Goal: Task Accomplishment & Management: Manage account settings

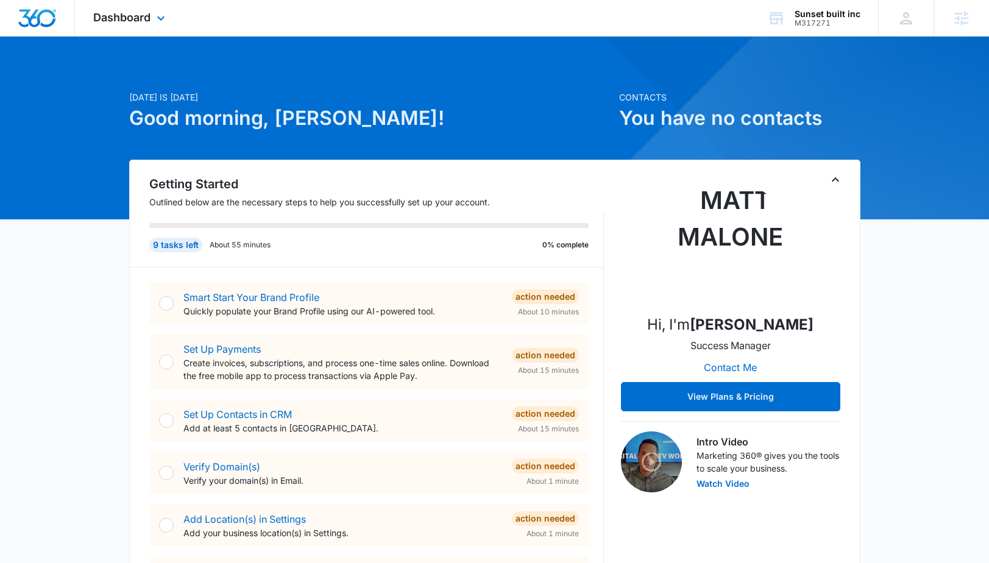
click at [153, 14] on div "Dashboard Apps Reputation Websites Forms CRM Email Social Shop Payments POS Con…" at bounding box center [131, 18] width 112 height 36
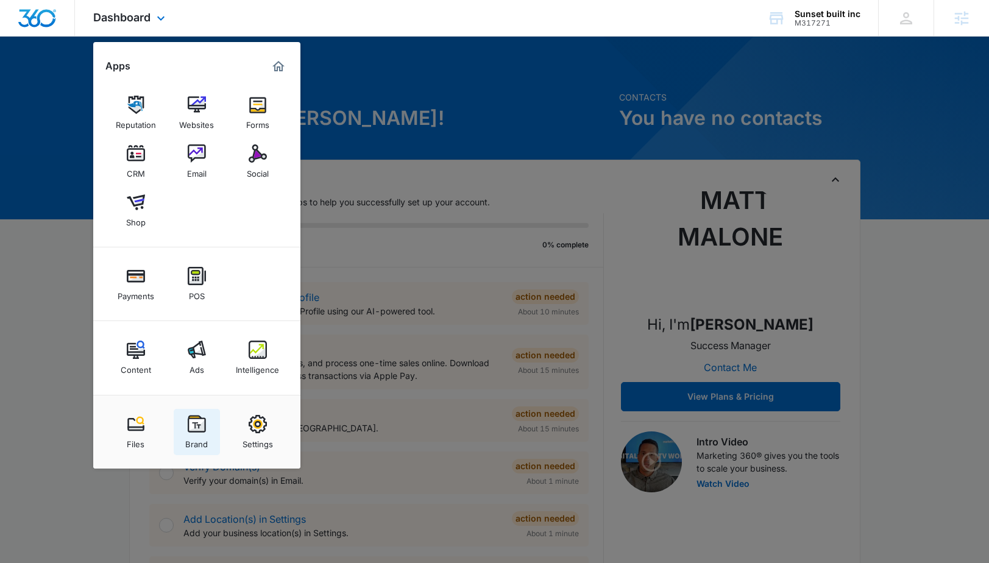
click at [183, 445] on link "Brand" at bounding box center [197, 432] width 46 height 46
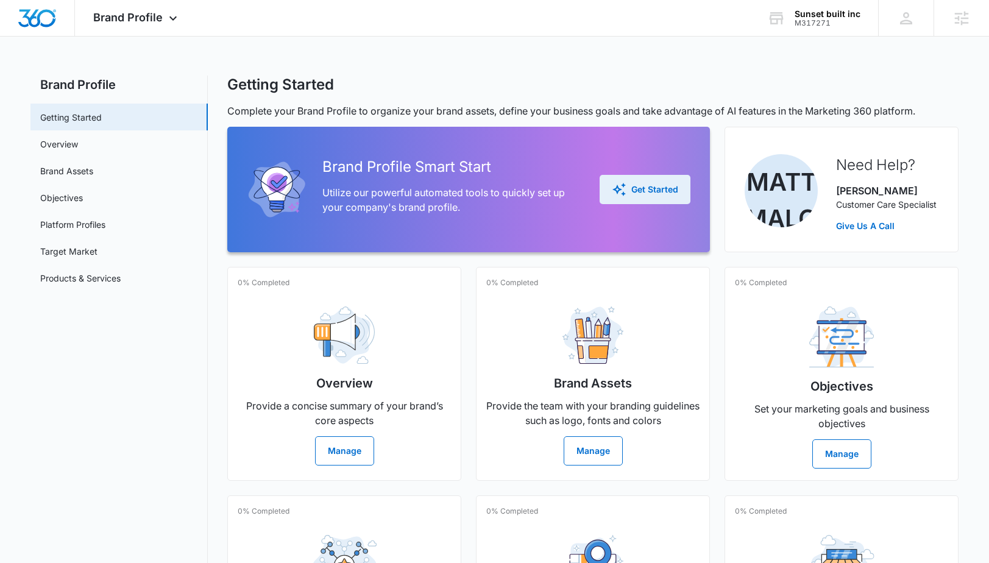
click at [674, 196] on div "Get Started" at bounding box center [645, 189] width 66 height 15
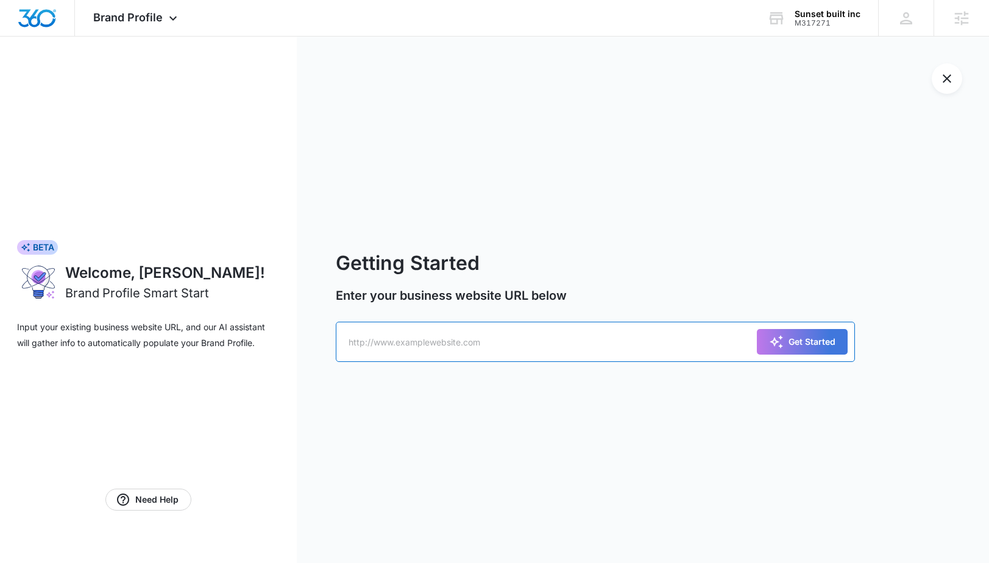
click at [391, 342] on input "text" at bounding box center [595, 342] width 519 height 40
paste input "https://www.sunsetbuilt.com/"
type input "https://www.sunsetbuilt.com/"
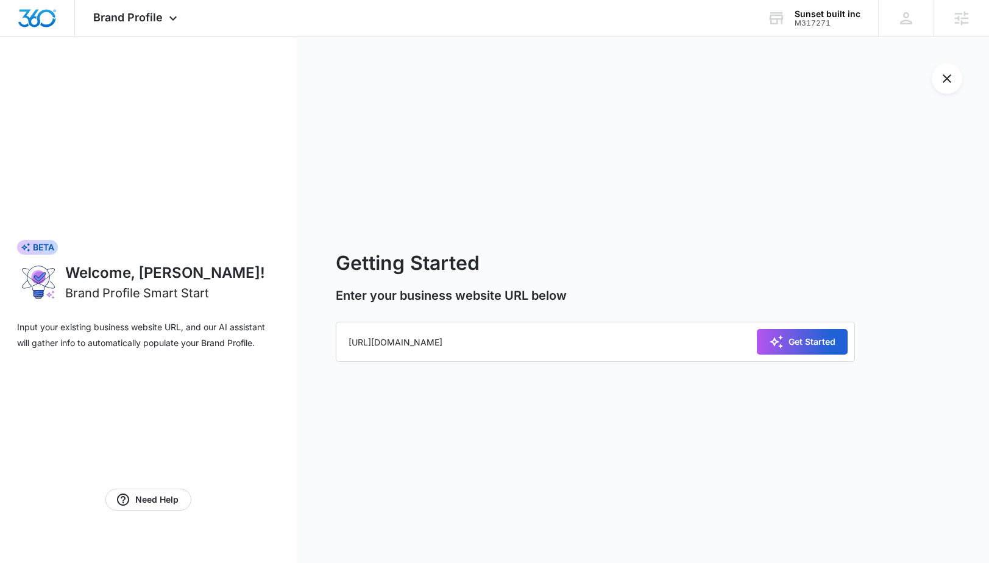
click at [781, 343] on icon "submit" at bounding box center [776, 342] width 15 height 15
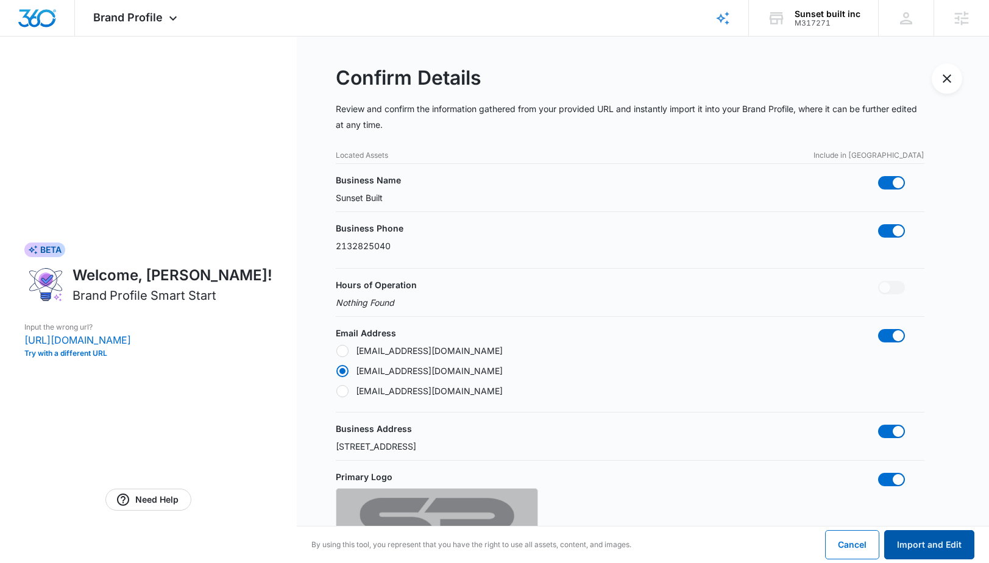
click at [929, 545] on button "Import and Edit" at bounding box center [929, 544] width 90 height 29
click at [906, 545] on button "Import and Edit" at bounding box center [929, 544] width 90 height 29
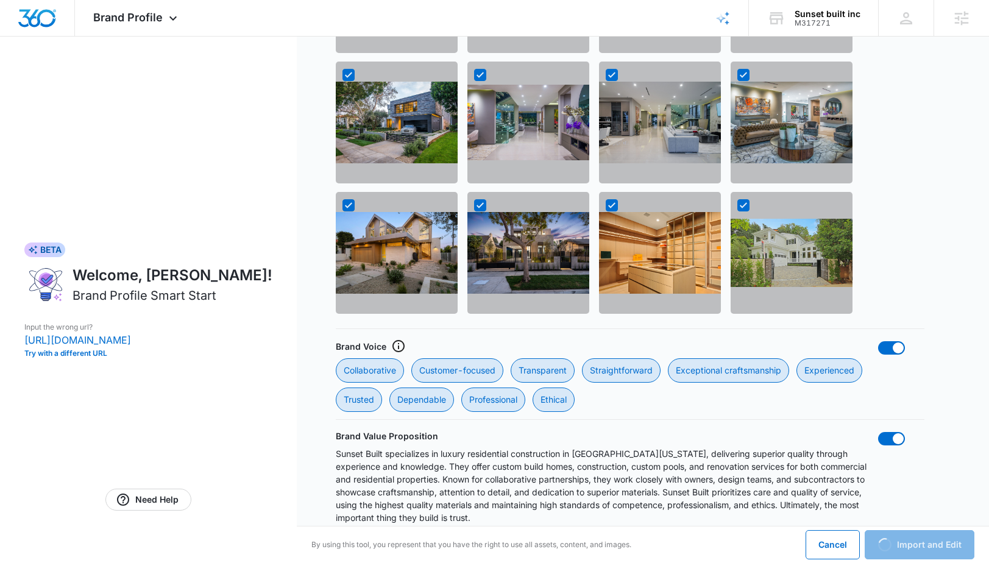
scroll to position [1076, 0]
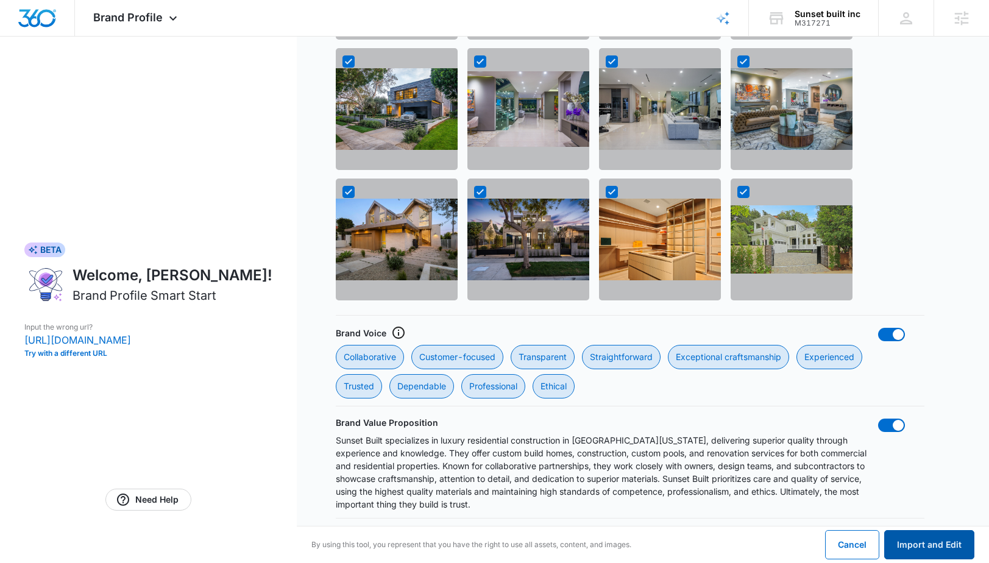
click at [907, 545] on button "Import and Edit" at bounding box center [929, 544] width 90 height 29
radio input "false"
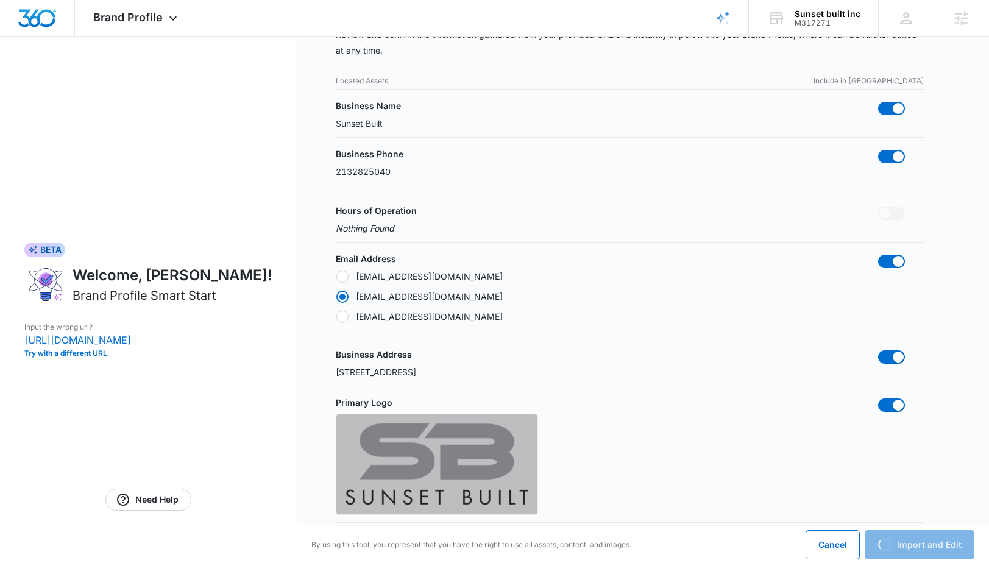
scroll to position [0, 0]
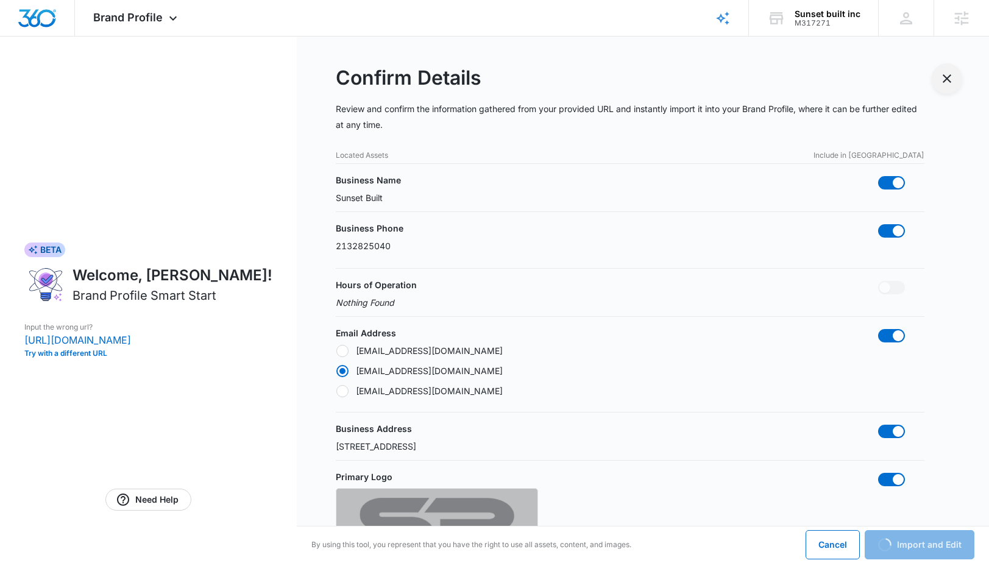
click at [946, 74] on icon "Exit Smart Start Wizard" at bounding box center [947, 78] width 15 height 15
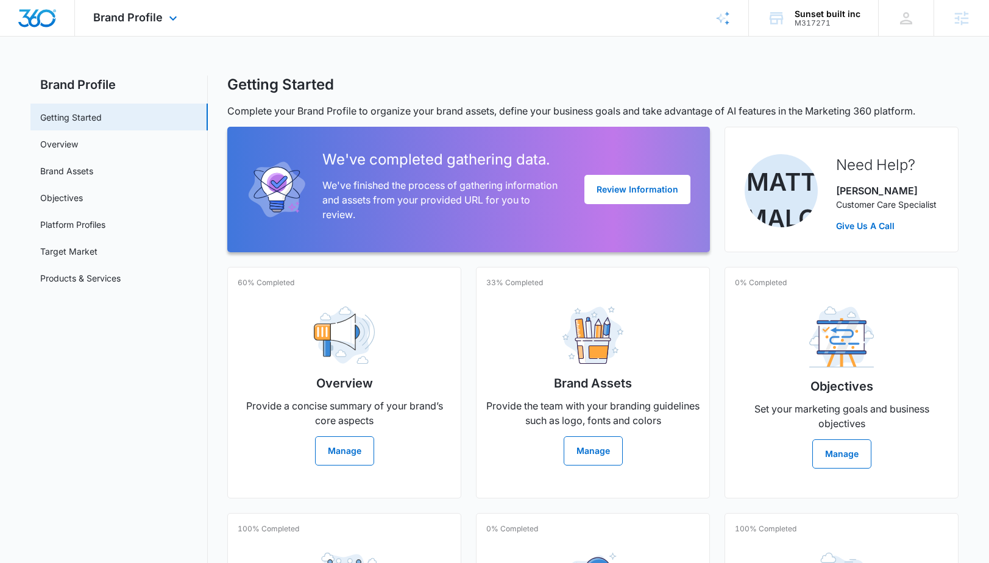
click at [146, 9] on div "Brand Profile Apps Reputation Websites Forms CRM Email Social Shop Payments POS…" at bounding box center [137, 18] width 124 height 36
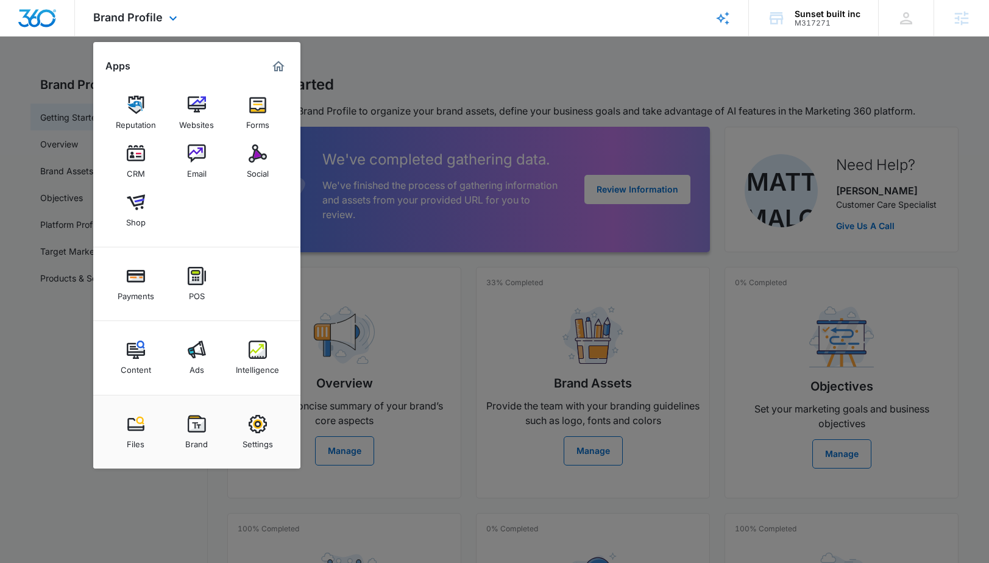
click at [277, 68] on img "Marketing 360® Dashboard" at bounding box center [278, 66] width 15 height 15
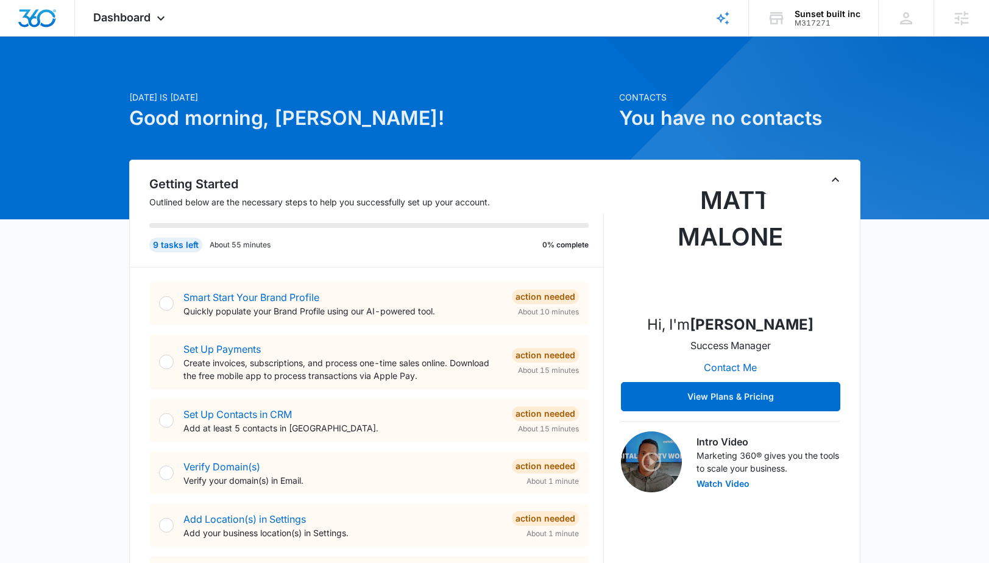
click at [831, 199] on div "Hi, I'm Matt Malone Success Manager Contact Me View Plans & Pricing" at bounding box center [730, 296] width 219 height 229
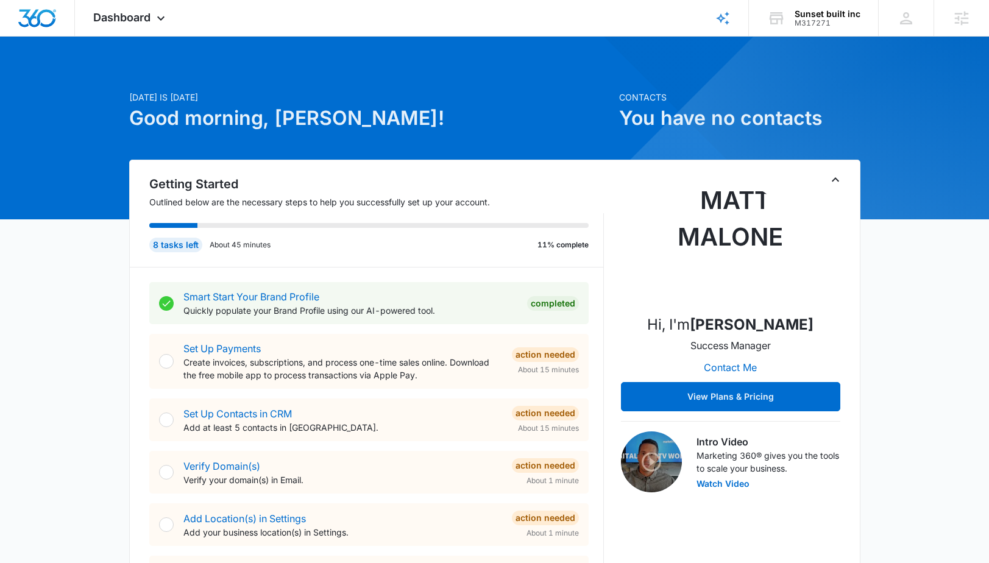
click at [839, 171] on div "Getting Started Outlined below are the necessary steps to help you successfully…" at bounding box center [494, 471] width 731 height 622
click at [836, 183] on icon "Toggle Collapse" at bounding box center [835, 179] width 15 height 15
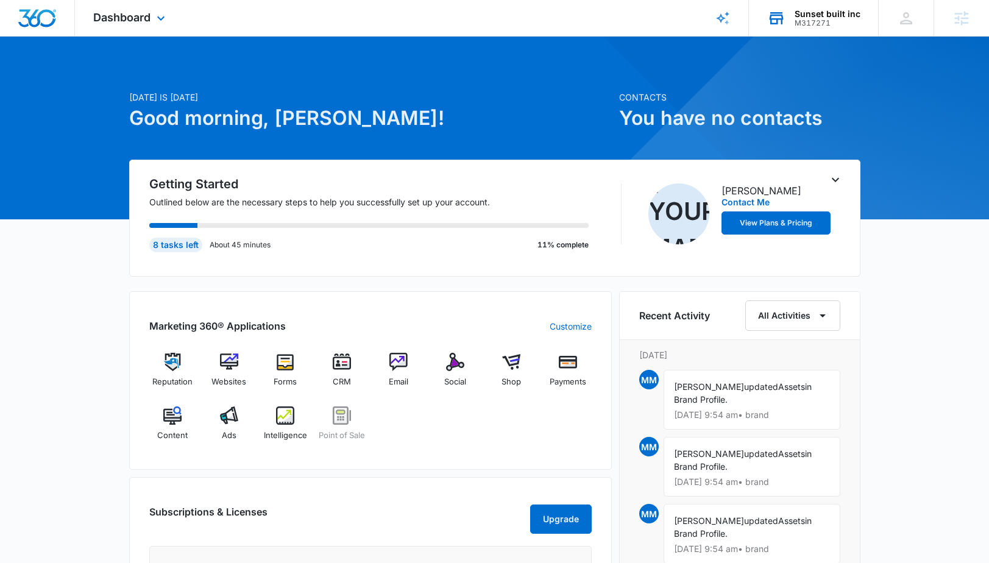
click at [818, 21] on div "M317271" at bounding box center [828, 23] width 66 height 9
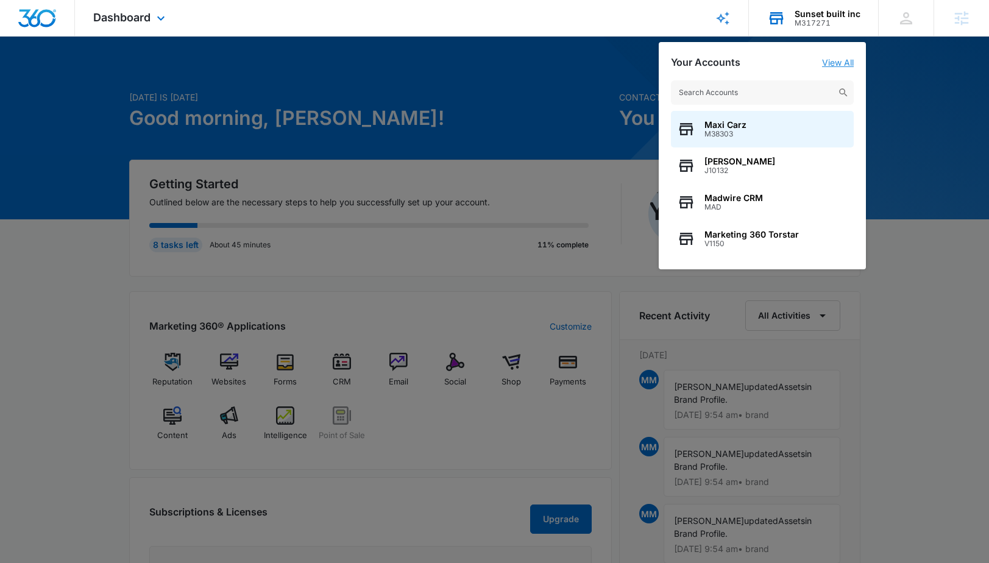
click at [846, 64] on link "View All" at bounding box center [838, 62] width 32 height 10
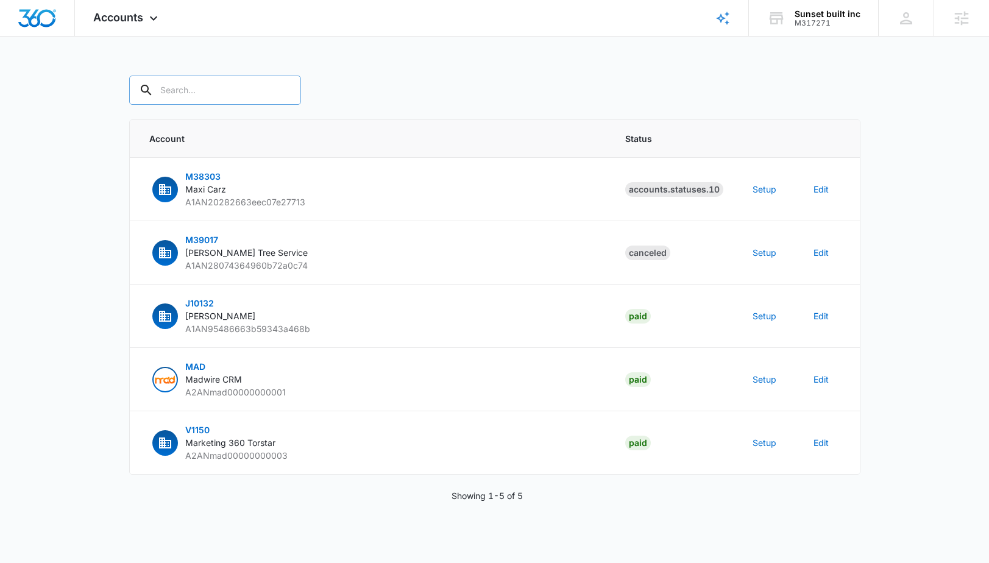
click at [213, 99] on input "text" at bounding box center [215, 90] width 172 height 29
paste input "M317271"
type input "M317271"
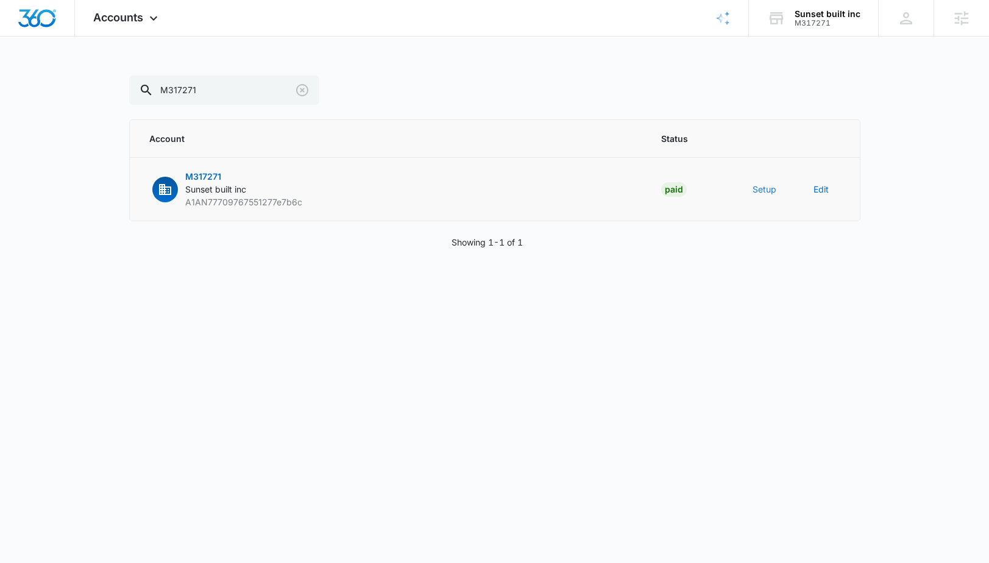
click at [775, 193] on button "Setup" at bounding box center [765, 189] width 24 height 13
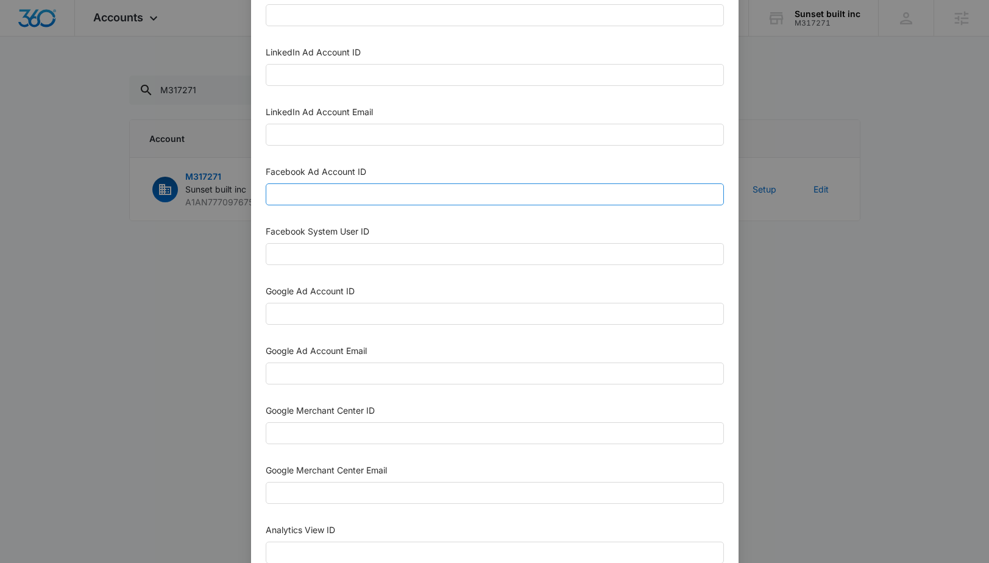
scroll to position [215, 0]
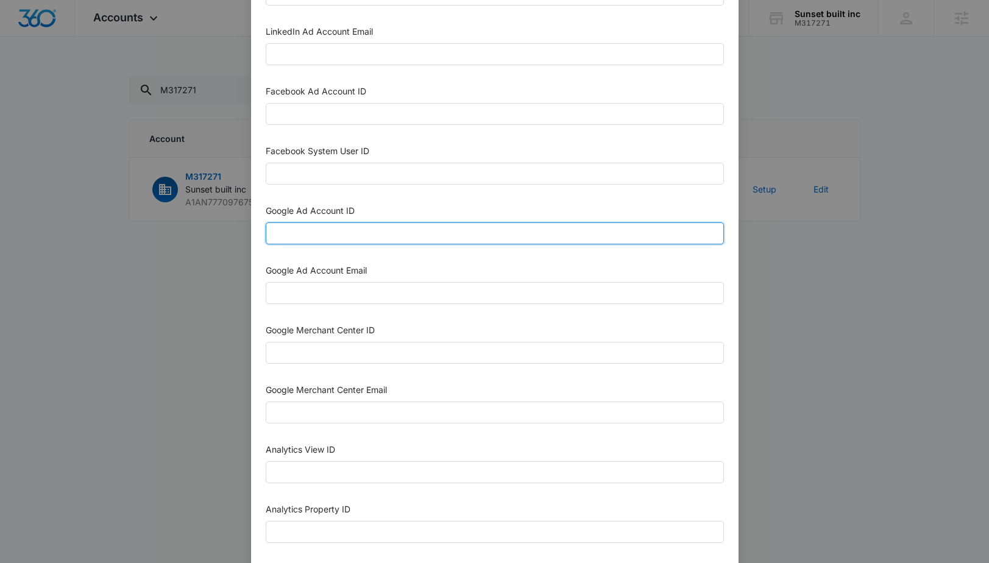
click at [332, 236] on input "Google Ad Account ID" at bounding box center [495, 233] width 458 height 22
type input "123-456-7890"
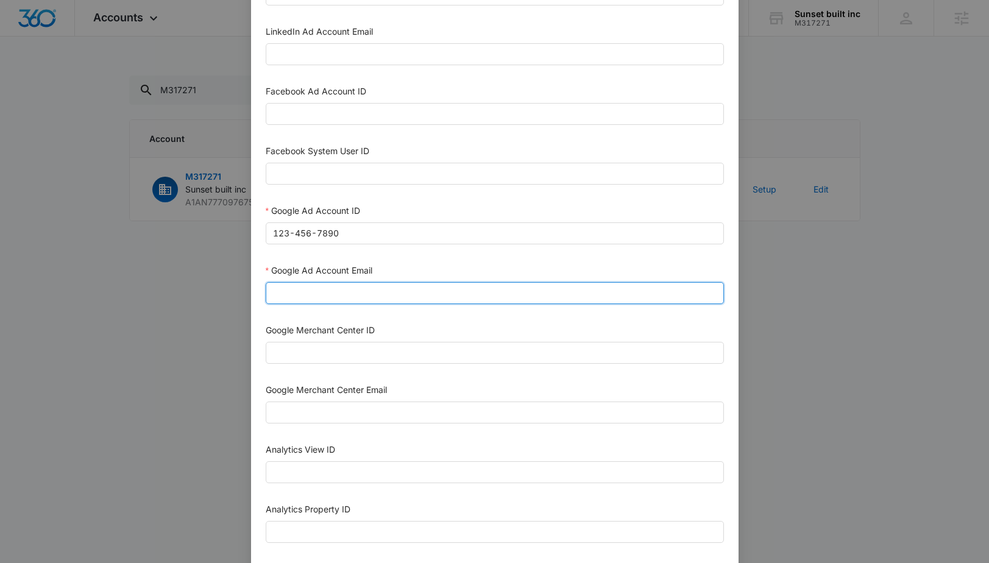
click at [324, 300] on input "Google Ad Account Email" at bounding box center [495, 293] width 458 height 22
type input "M360+Accounts1033@madwiremedia.com"
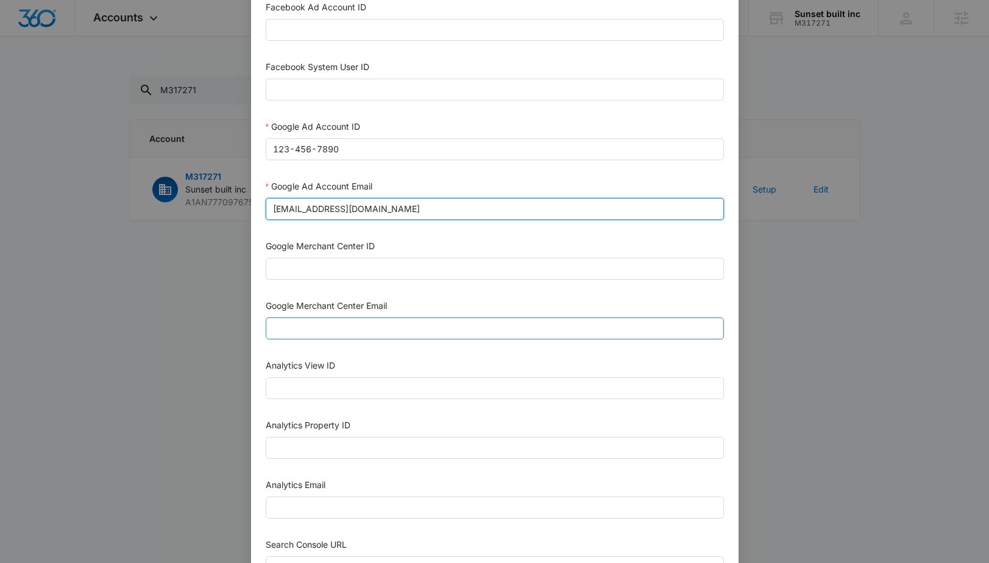
scroll to position [523, 0]
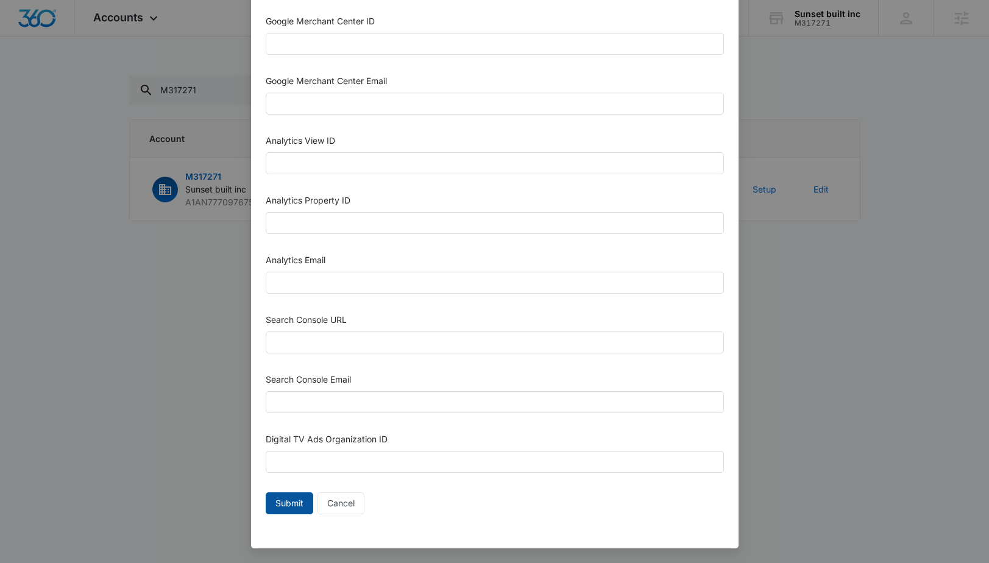
click at [296, 495] on button "Submit" at bounding box center [290, 503] width 48 height 22
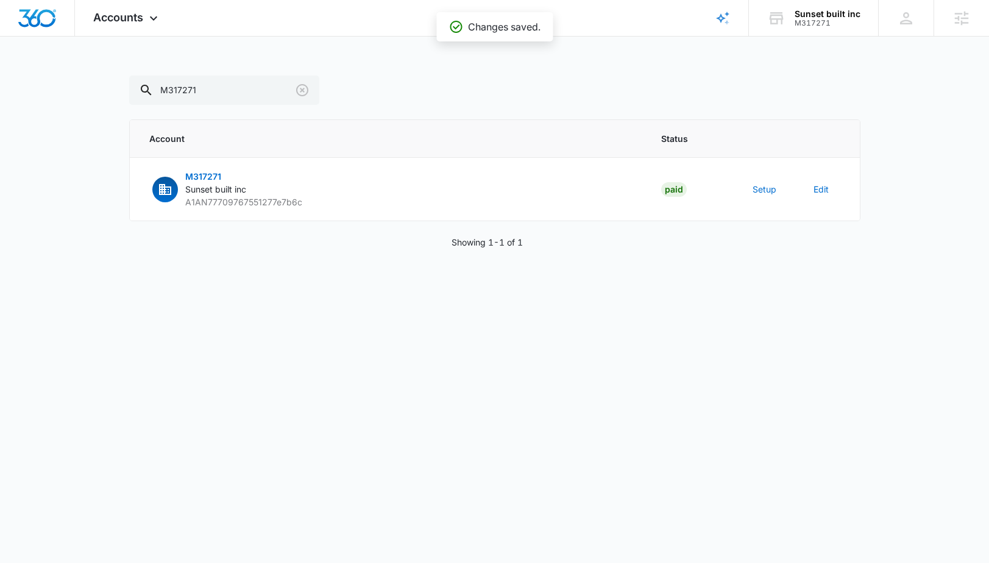
scroll to position [511, 0]
click at [138, 19] on span "Accounts" at bounding box center [118, 17] width 50 height 13
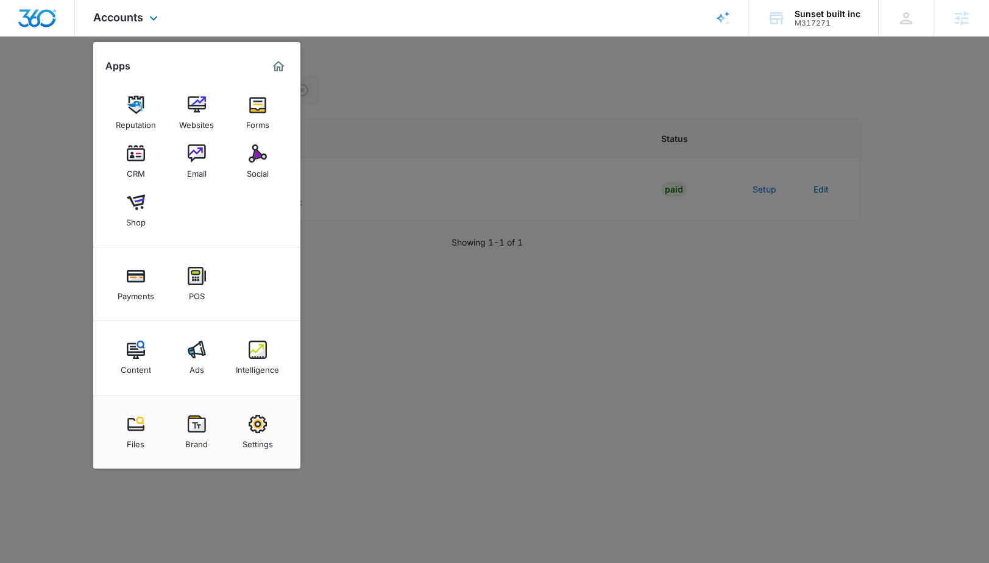
click at [273, 66] on img "Marketing 360® Dashboard" at bounding box center [278, 66] width 15 height 15
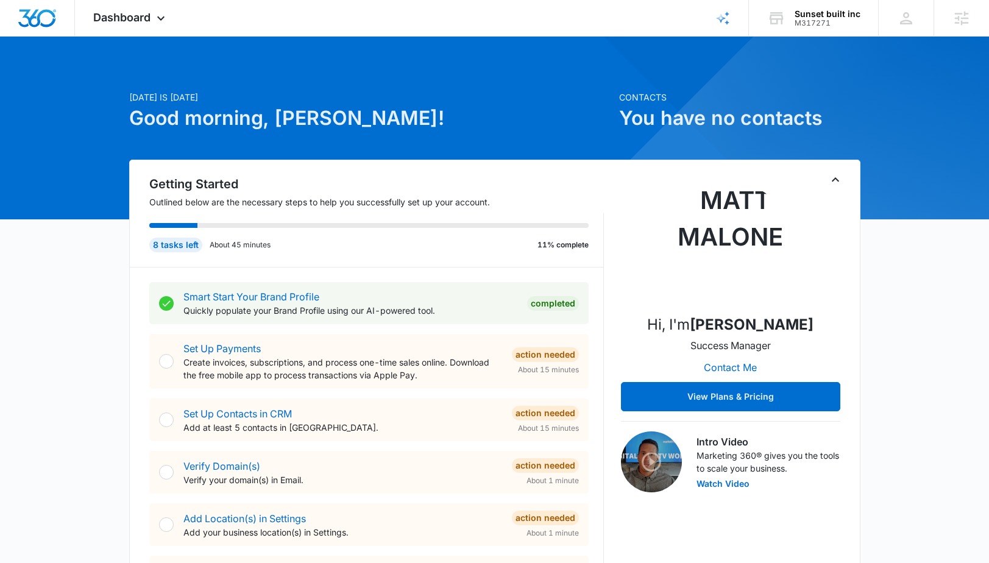
click at [836, 170] on div "Getting Started Outlined below are the necessary steps to help you successfully…" at bounding box center [494, 471] width 731 height 622
click at [836, 181] on icon "Toggle Collapse" at bounding box center [835, 179] width 15 height 15
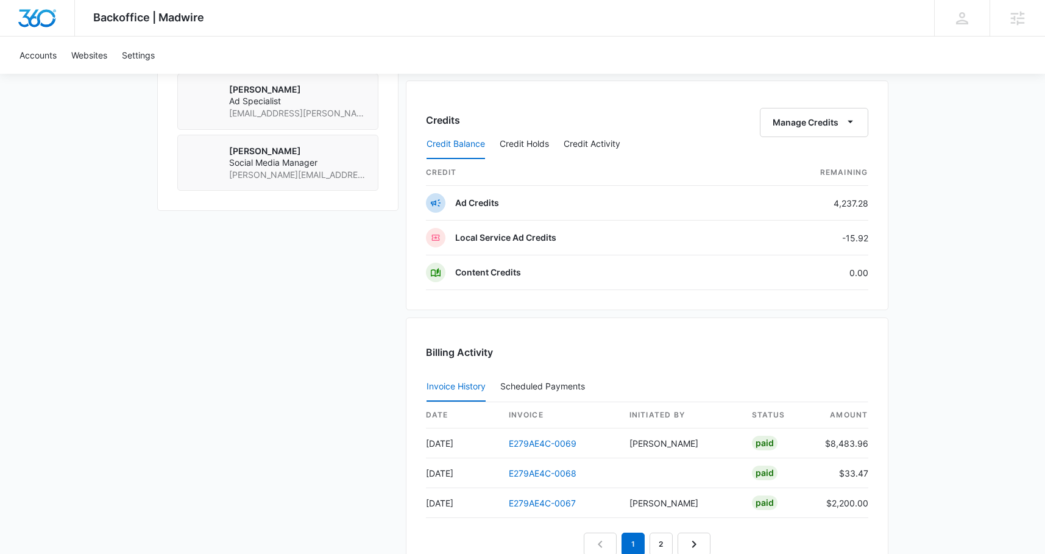
scroll to position [1041, 0]
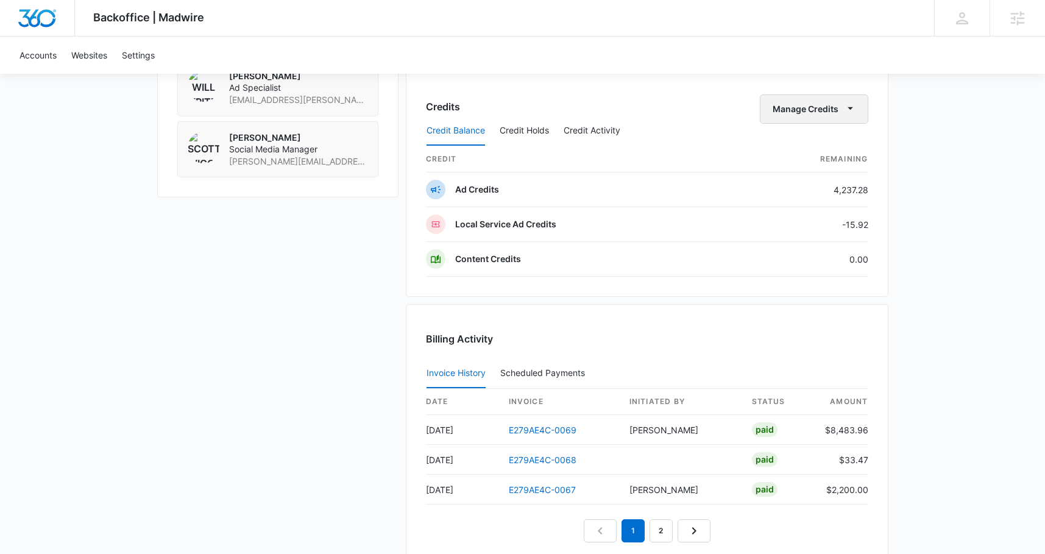
click at [815, 102] on button "Manage Credits" at bounding box center [814, 108] width 108 height 29
click at [821, 145] on div "Transfer Credits" at bounding box center [807, 148] width 64 height 9
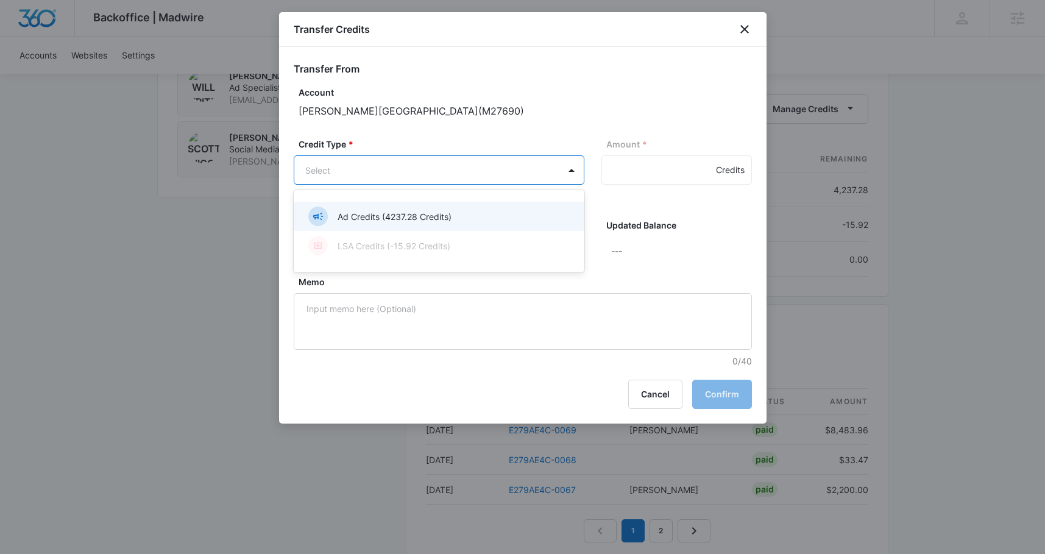
click at [433, 219] on p "Ad Credits (4237.28 Credits)" at bounding box center [395, 216] width 114 height 13
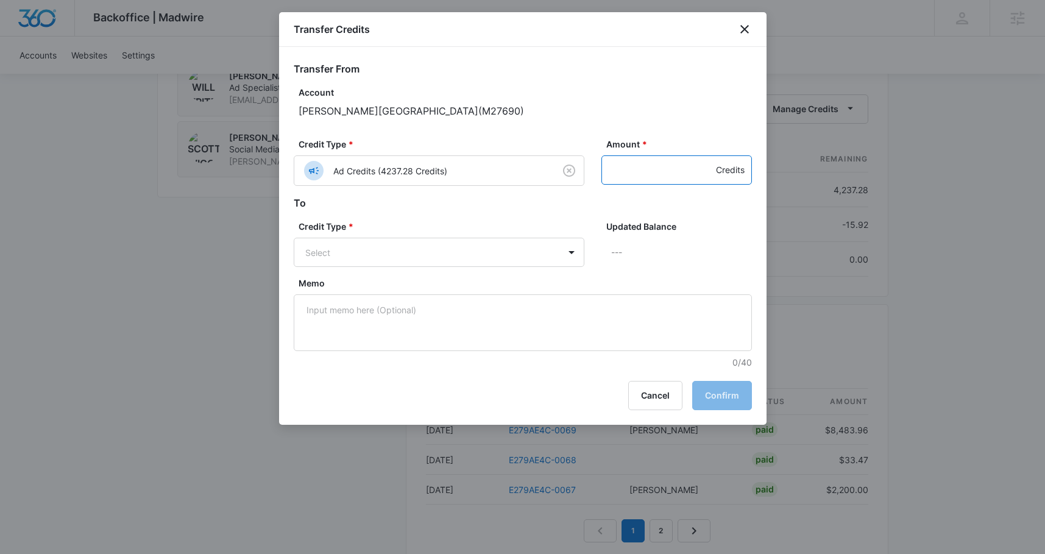
click at [624, 171] on input "Amount *" at bounding box center [676, 169] width 151 height 29
type input "1000"
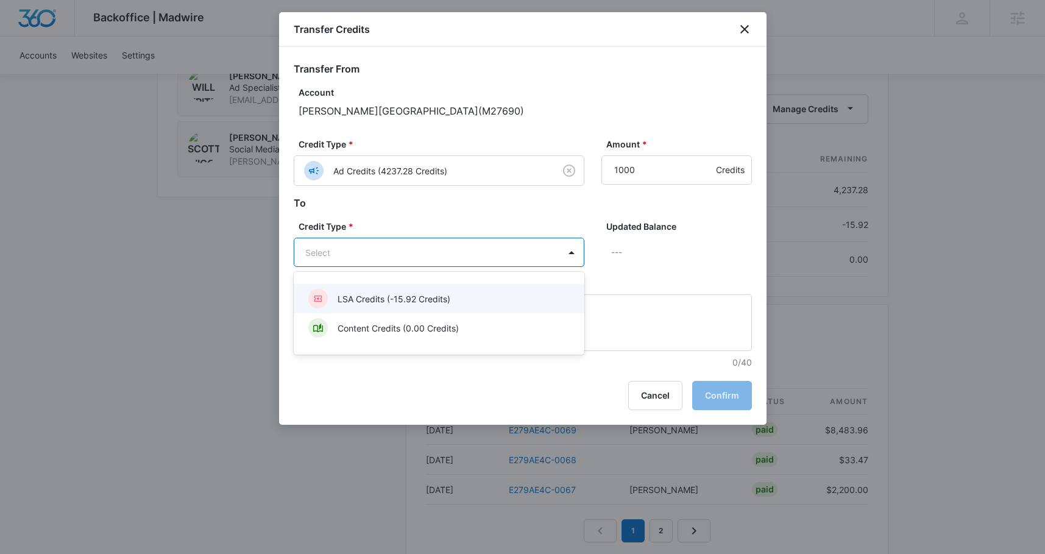
click at [432, 297] on p "LSA Credits (-15.92 Credits)" at bounding box center [394, 299] width 113 height 13
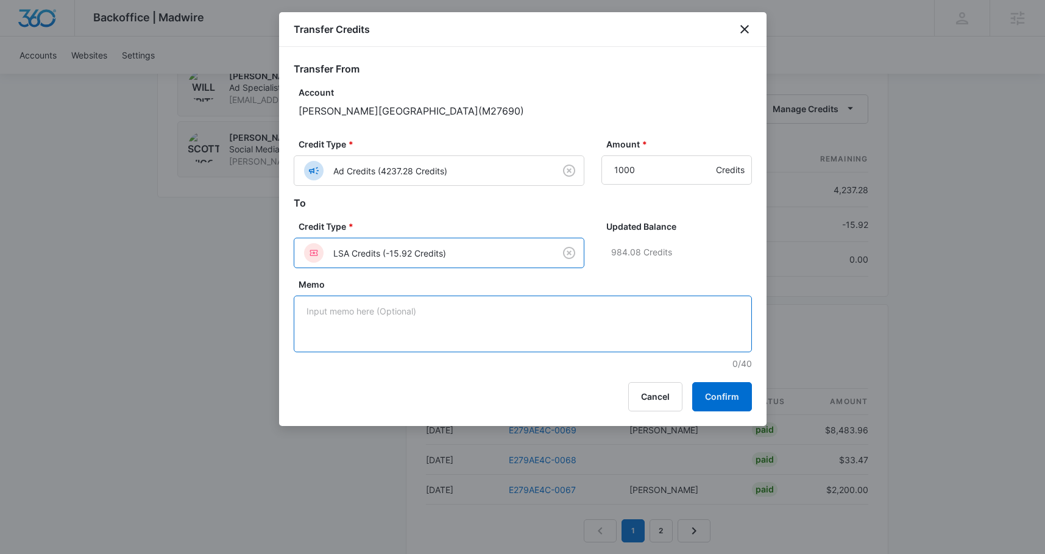
click at [498, 314] on textarea "Memo" at bounding box center [523, 324] width 458 height 57
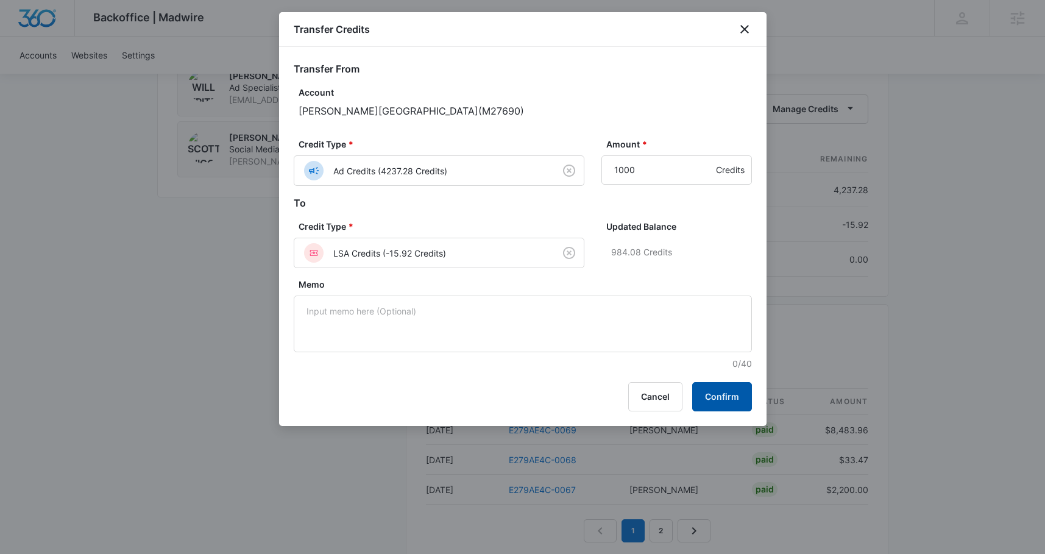
click at [724, 390] on button "Confirm" at bounding box center [722, 396] width 60 height 29
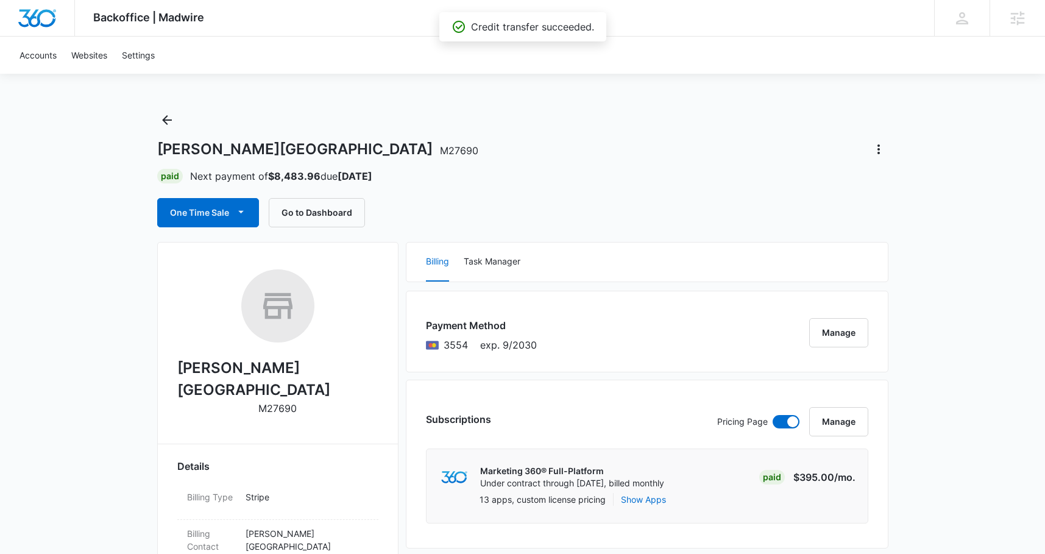
scroll to position [0, 0]
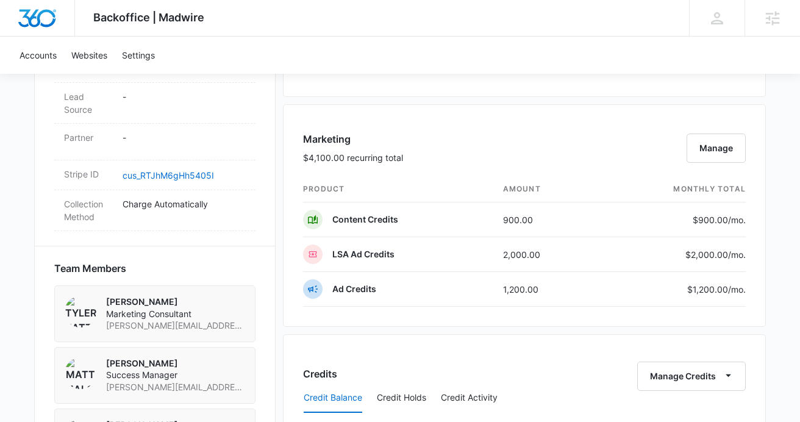
scroll to position [712, 0]
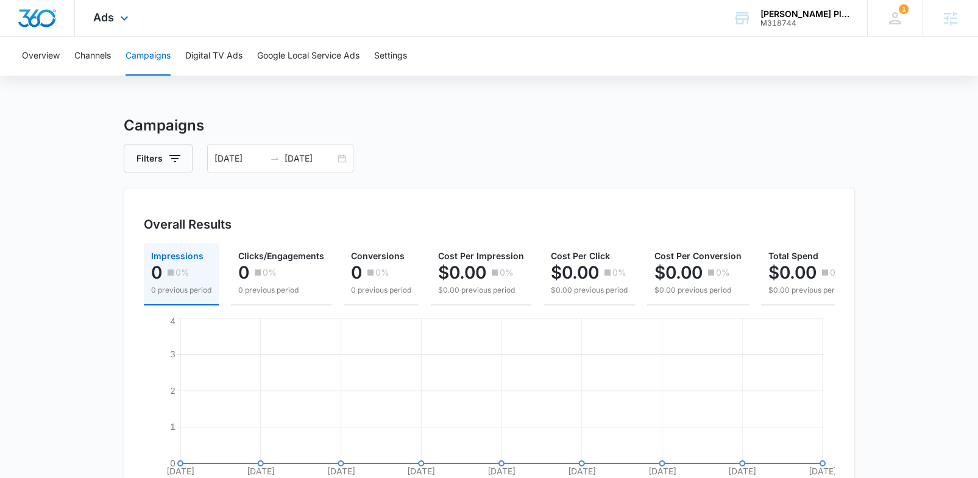
click at [99, 29] on div "Ads Apps Reputation Websites Forms CRM Email Social POS Content Ads Intelligenc…" at bounding box center [112, 18] width 75 height 36
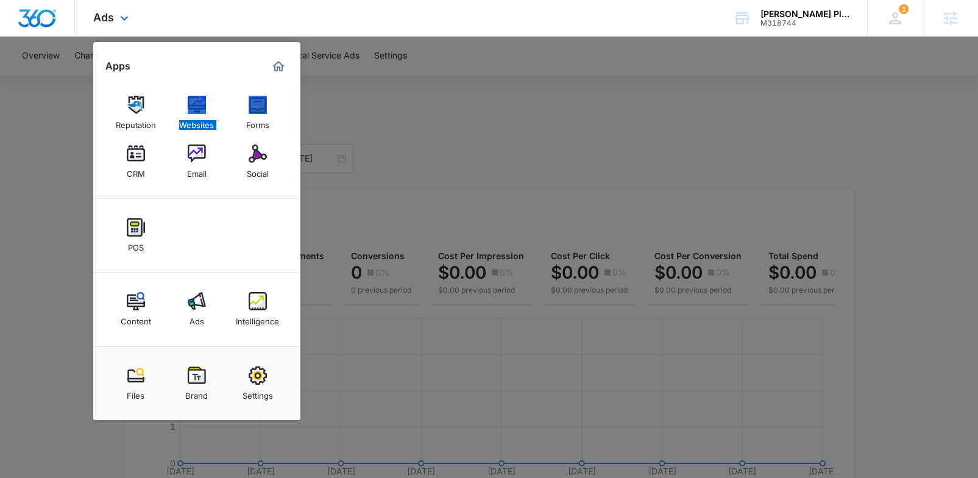
drag, startPoint x: 205, startPoint y: 119, endPoint x: 277, endPoint y: 7, distance: 133.5
click at [0, 0] on div "Ads Apps Reputation Websites Forms CRM Email Social POS Content Ads Intelligenc…" at bounding box center [489, 18] width 978 height 37
click at [290, 68] on div "Apps Reputation Websites Forms CRM Email Social POS Content Ads Intelligence Fi…" at bounding box center [196, 231] width 207 height 378
click at [282, 68] on img "Marketing 360® Dashboard" at bounding box center [278, 66] width 15 height 15
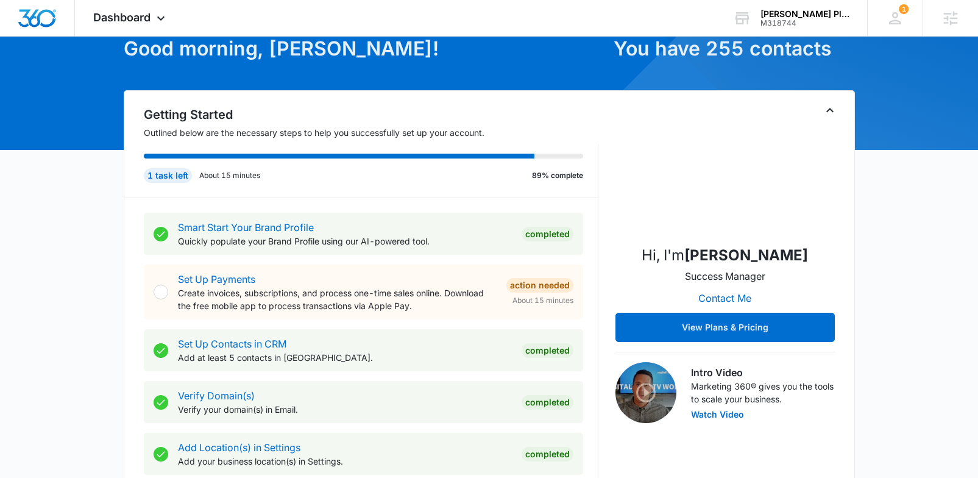
scroll to position [108, 0]
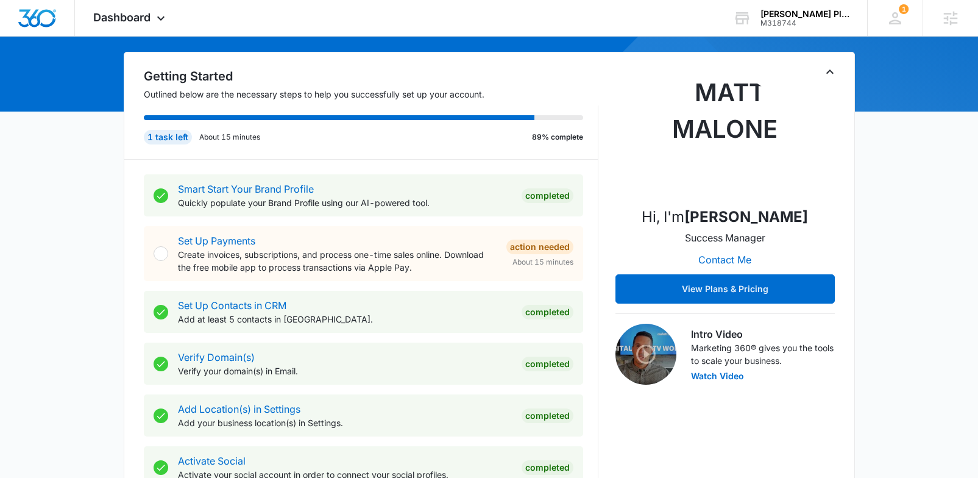
click at [831, 74] on icon "Toggle Collapse" at bounding box center [830, 72] width 15 height 15
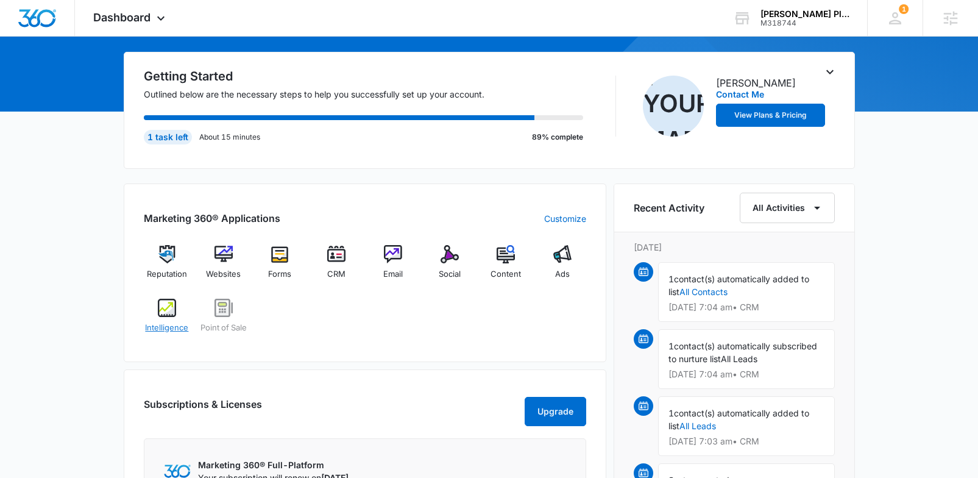
click at [162, 313] on img at bounding box center [167, 308] width 18 height 18
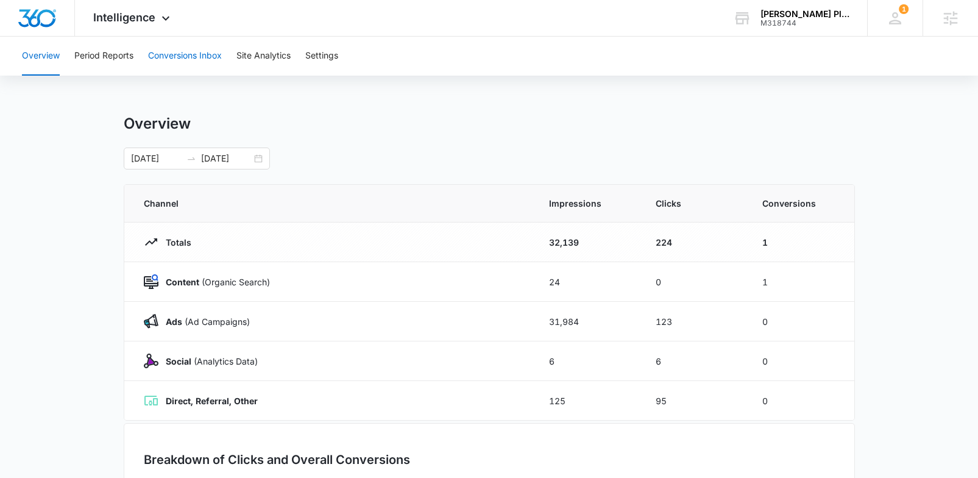
click at [188, 57] on button "Conversions Inbox" at bounding box center [185, 56] width 74 height 39
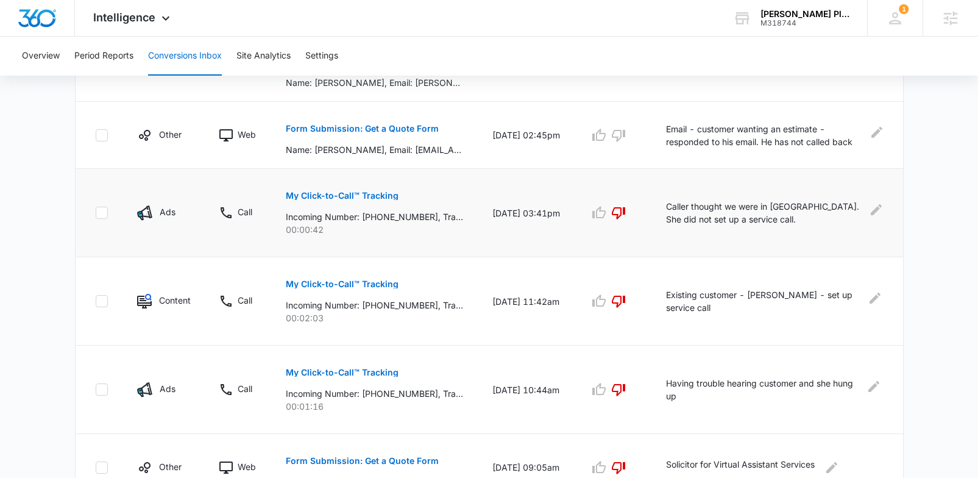
scroll to position [418, 0]
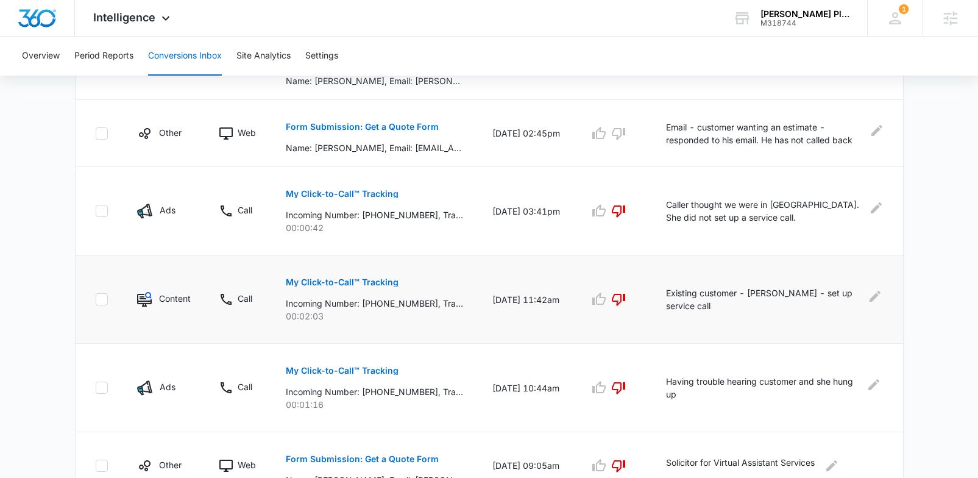
drag, startPoint x: 674, startPoint y: 293, endPoint x: 729, endPoint y: 312, distance: 58.2
click at [729, 312] on td "Existing customer - Ginger Kirkpatrick - set up service call" at bounding box center [776, 299] width 251 height 88
click at [734, 342] on td "Existing customer - Ginger Kirkpatrick - set up service call" at bounding box center [776, 299] width 251 height 88
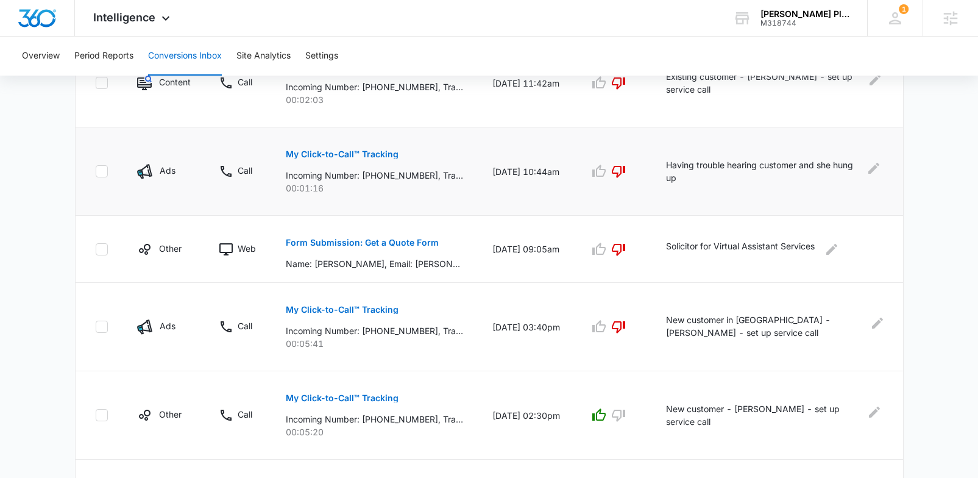
scroll to position [635, 0]
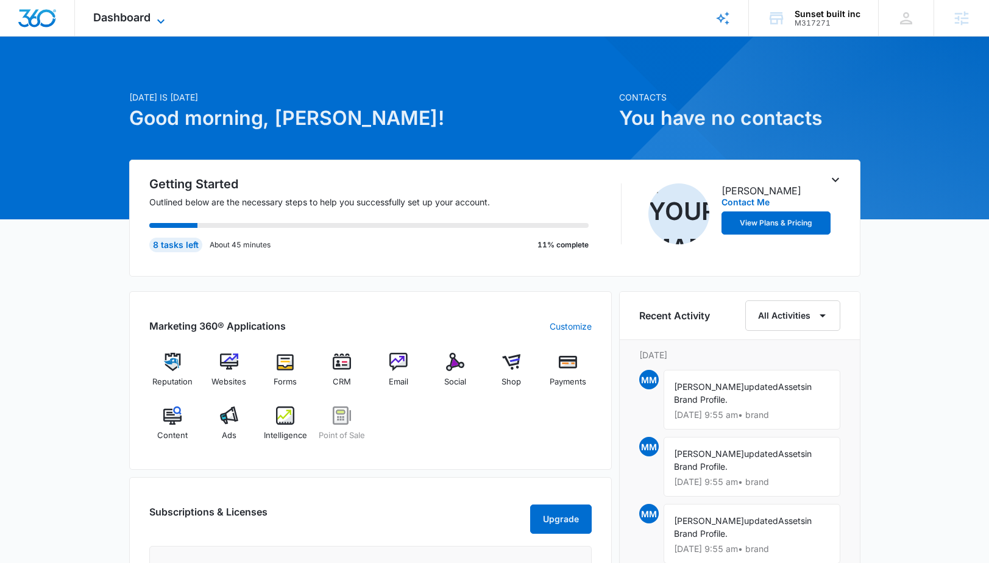
click at [127, 13] on span "Dashboard" at bounding box center [121, 17] width 57 height 13
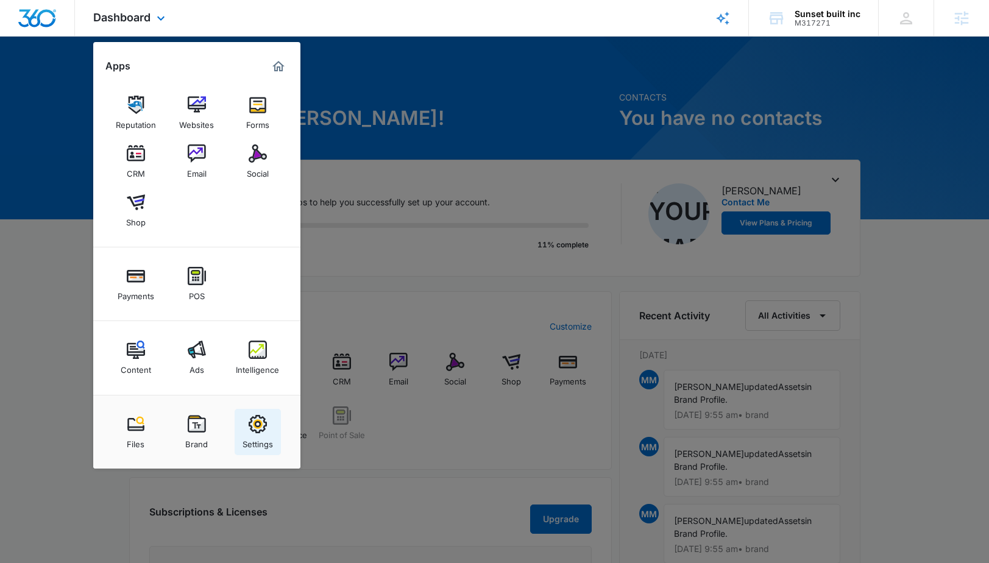
click at [250, 434] on div "Settings" at bounding box center [258, 441] width 30 height 16
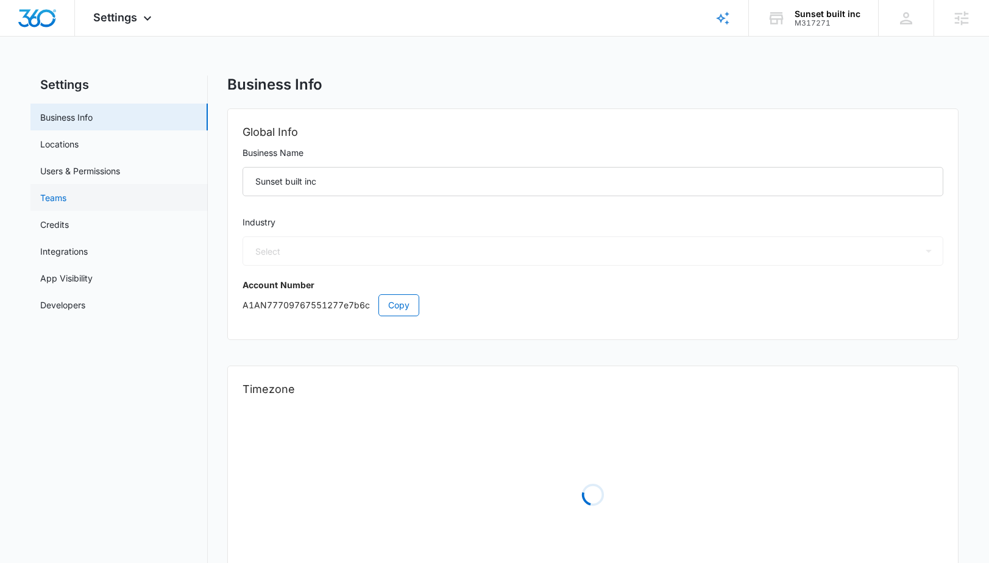
select select "4"
select select "US"
select select "America/Denver"
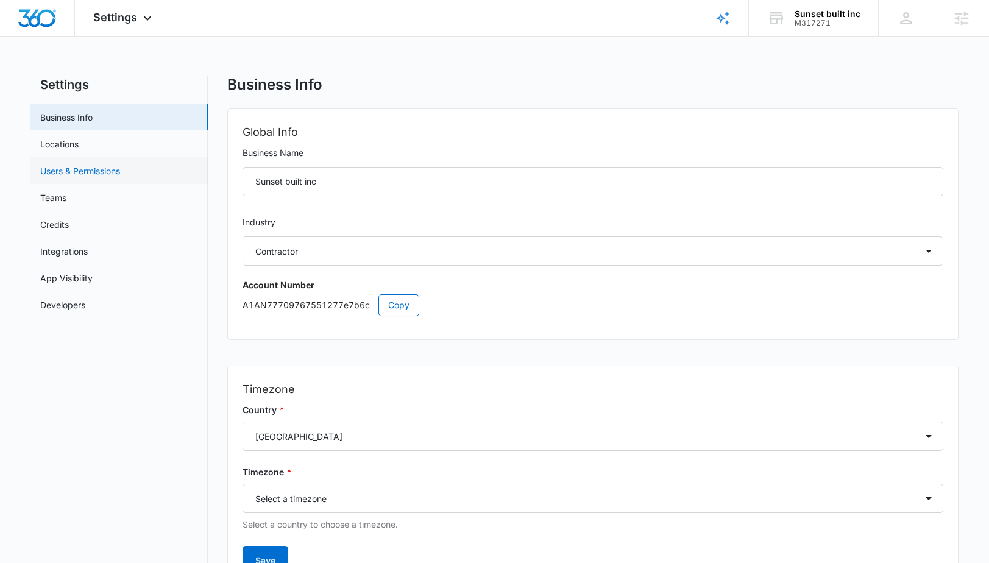
click at [94, 176] on link "Users & Permissions" at bounding box center [80, 171] width 80 height 13
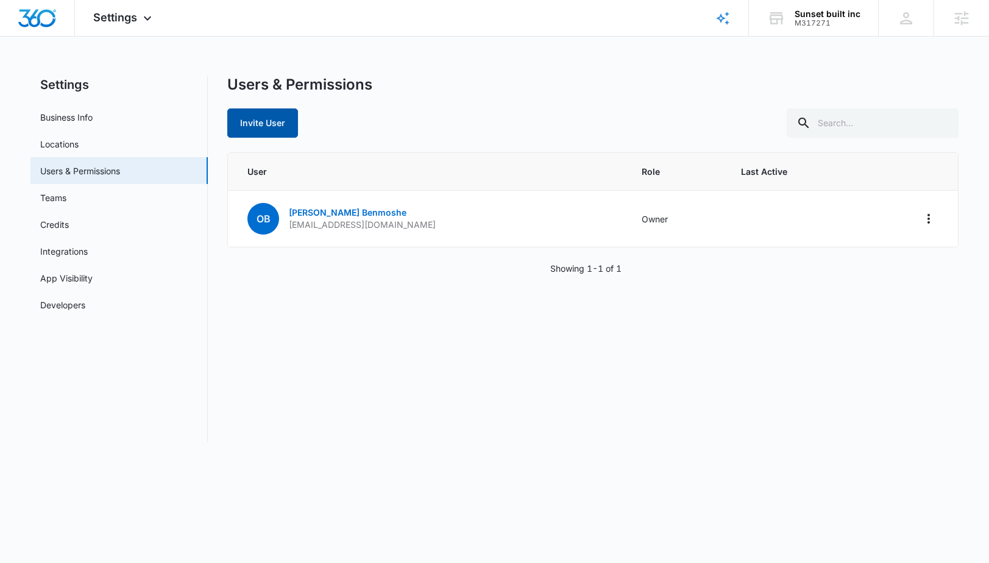
click at [267, 117] on button "Invite User" at bounding box center [262, 122] width 71 height 29
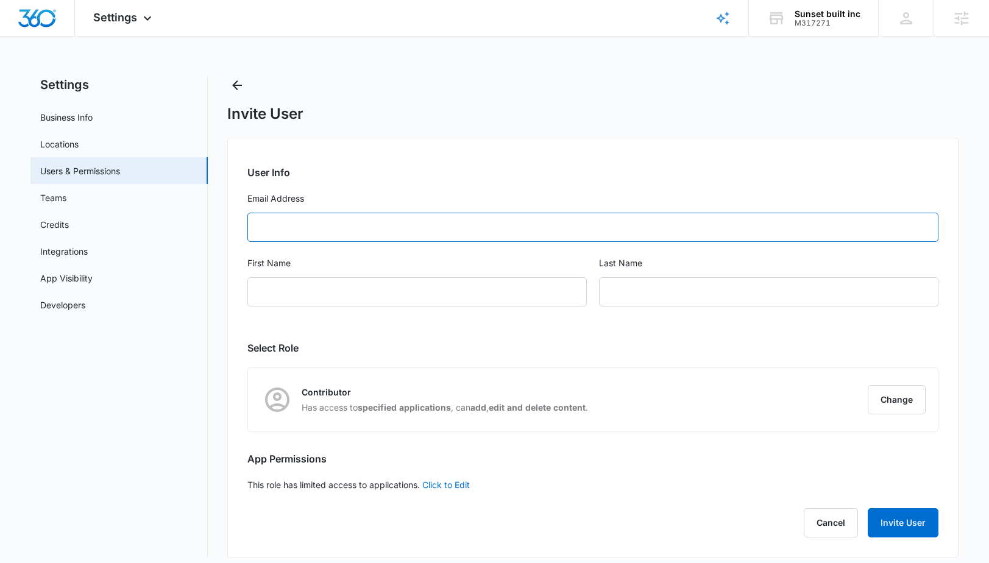
click at [308, 234] on input "Email Address" at bounding box center [592, 227] width 691 height 29
paste input "victoria@vbmestates.com"
type input "victoria@vbmestates.com"
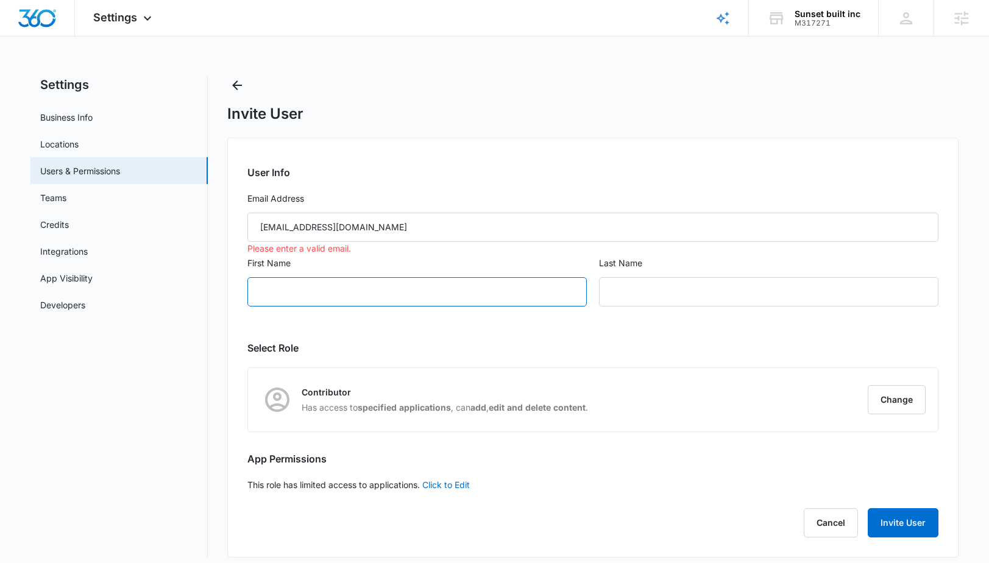
click at [289, 288] on input "First Name" at bounding box center [416, 291] width 339 height 29
type input "Victoria"
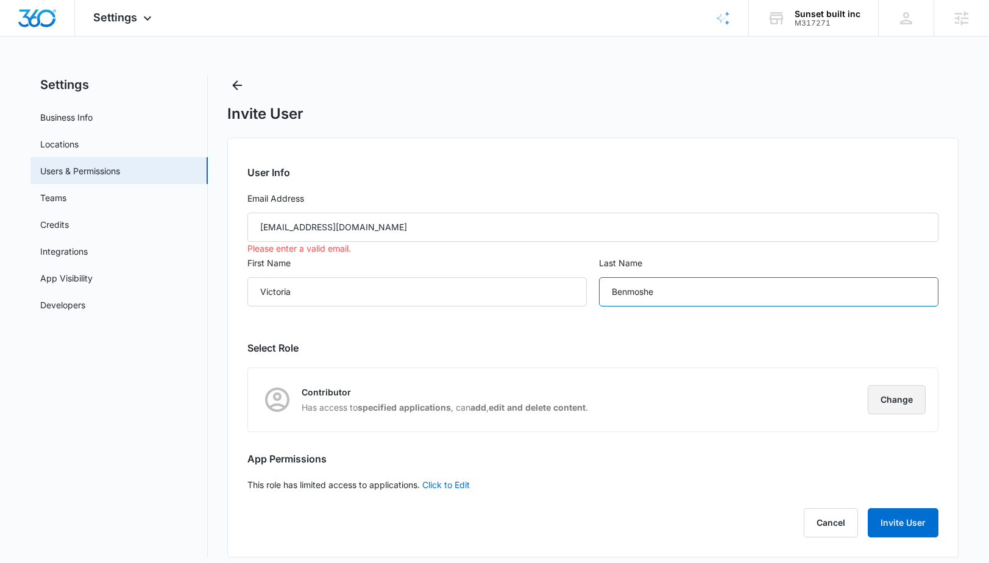
type input "Benmoshe"
click at [888, 394] on button "Change" at bounding box center [897, 399] width 58 height 29
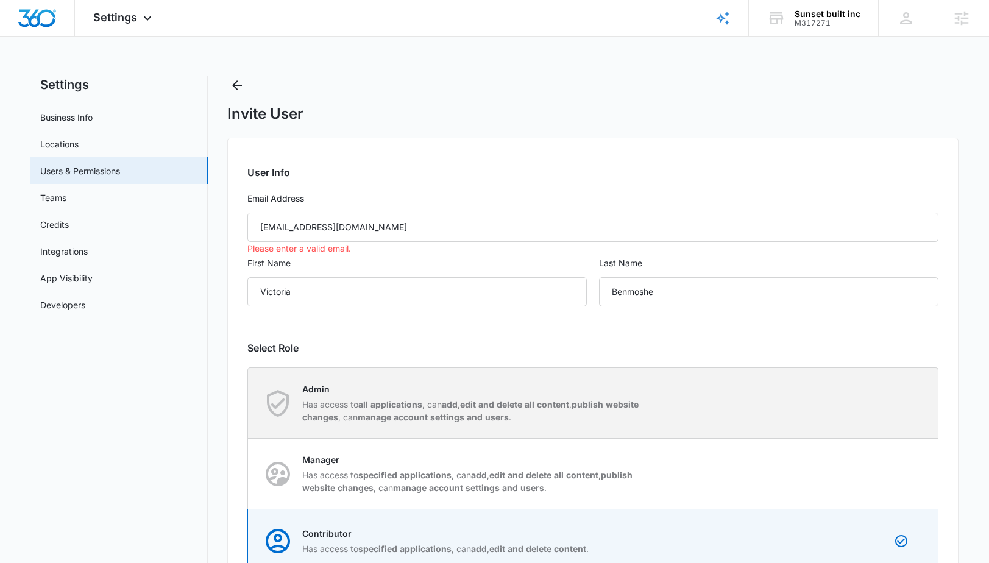
click at [491, 400] on strong "edit and delete all content" at bounding box center [514, 404] width 109 height 10
click at [249, 403] on input "Admin Has access to all applications , can add , edit and delete all content , …" at bounding box center [248, 403] width 1 height 1
radio input "true"
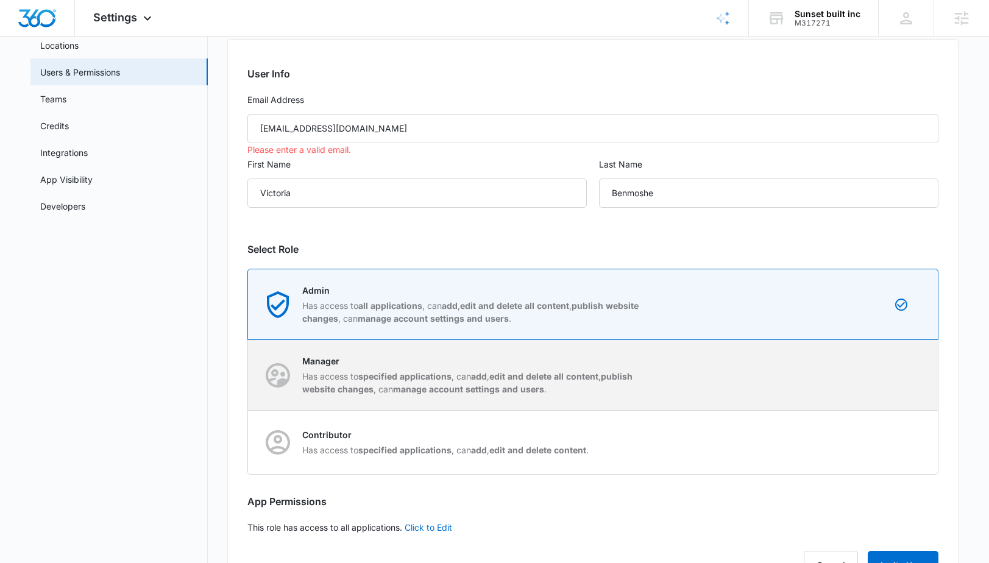
scroll to position [151, 0]
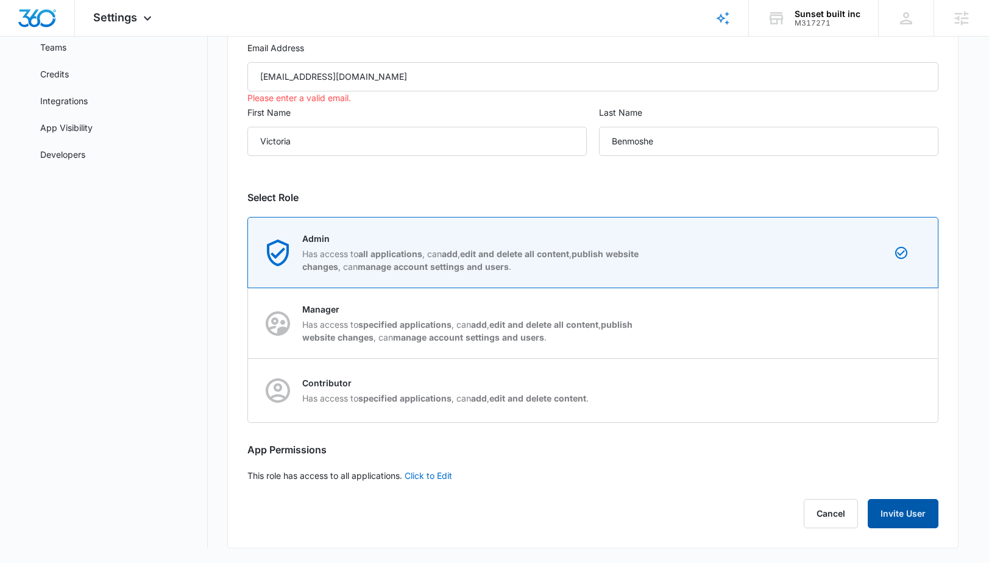
click at [891, 514] on button "Invite User" at bounding box center [903, 513] width 71 height 29
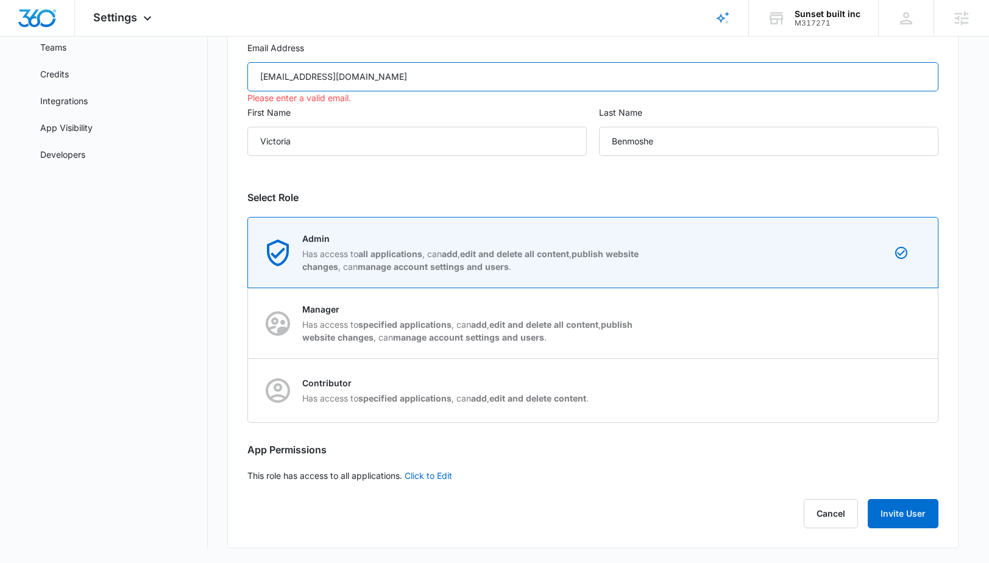
click at [334, 78] on input "victoria@vbmestates.com" at bounding box center [592, 76] width 691 height 29
click at [264, 77] on input "victoria@vbmestates.com" at bounding box center [592, 76] width 691 height 29
type input "victoria@vbmestates.com"
click at [381, 117] on label "First Name" at bounding box center [416, 112] width 339 height 13
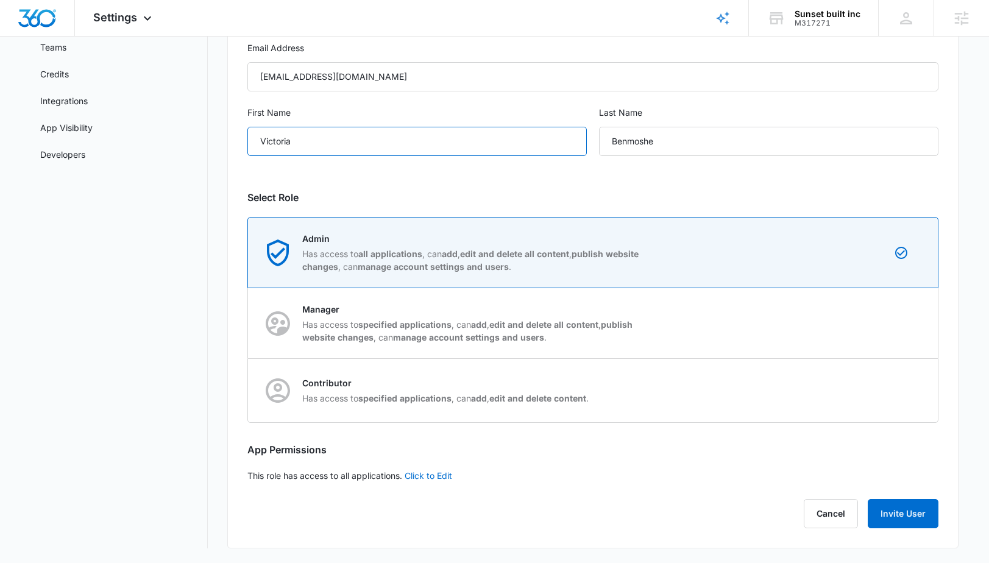
click at [381, 127] on input "Victoria" at bounding box center [416, 141] width 339 height 29
click at [903, 500] on button "Invite User" at bounding box center [903, 513] width 71 height 29
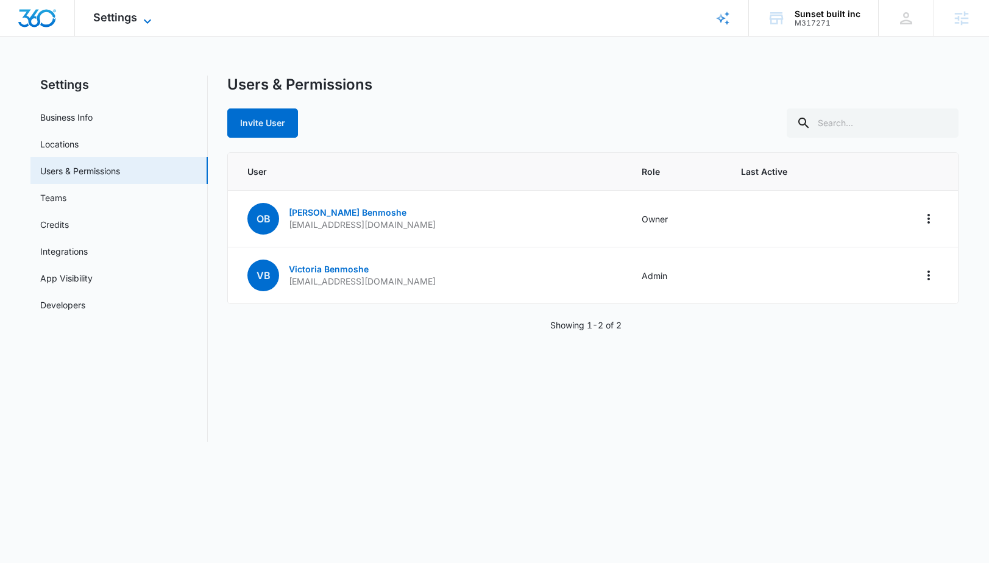
click at [140, 18] on icon at bounding box center [147, 21] width 15 height 15
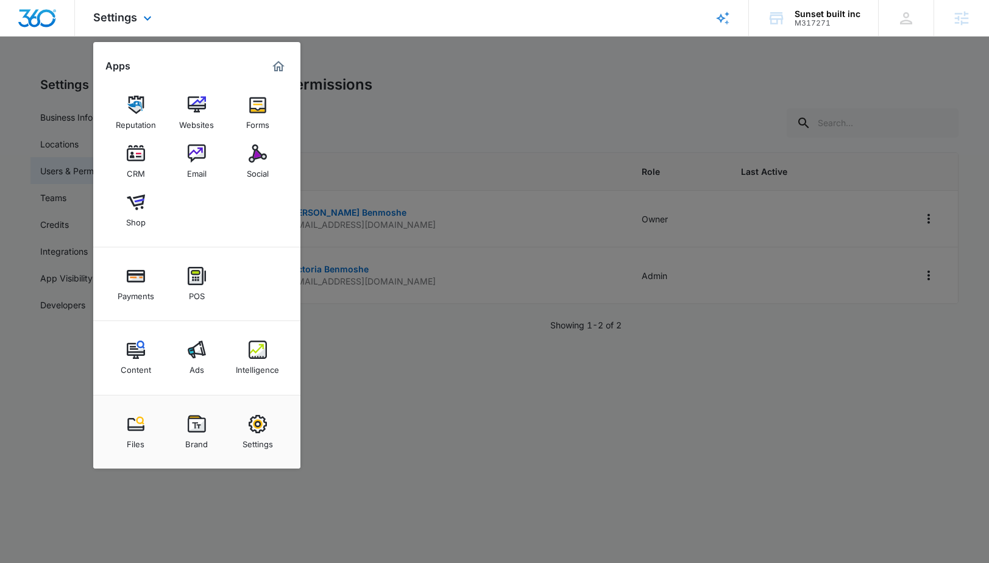
click at [288, 65] on div "Apps Reputation Websites Forms CRM Email Social Shop Payments POS Content Ads I…" at bounding box center [196, 255] width 207 height 427
click at [274, 68] on img "Marketing 360® Dashboard" at bounding box center [278, 66] width 15 height 15
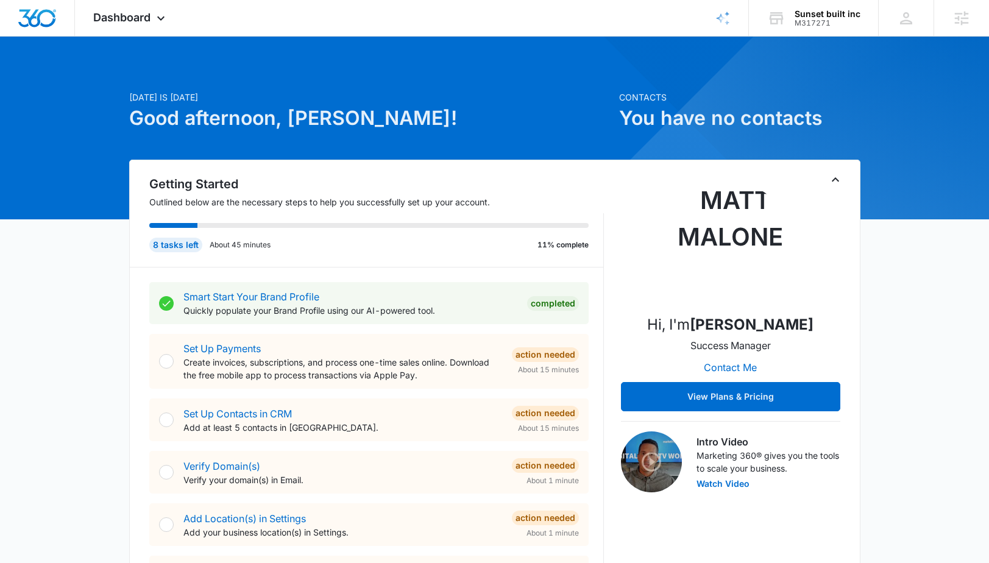
click at [837, 179] on icon "Toggle Collapse" at bounding box center [835, 179] width 15 height 15
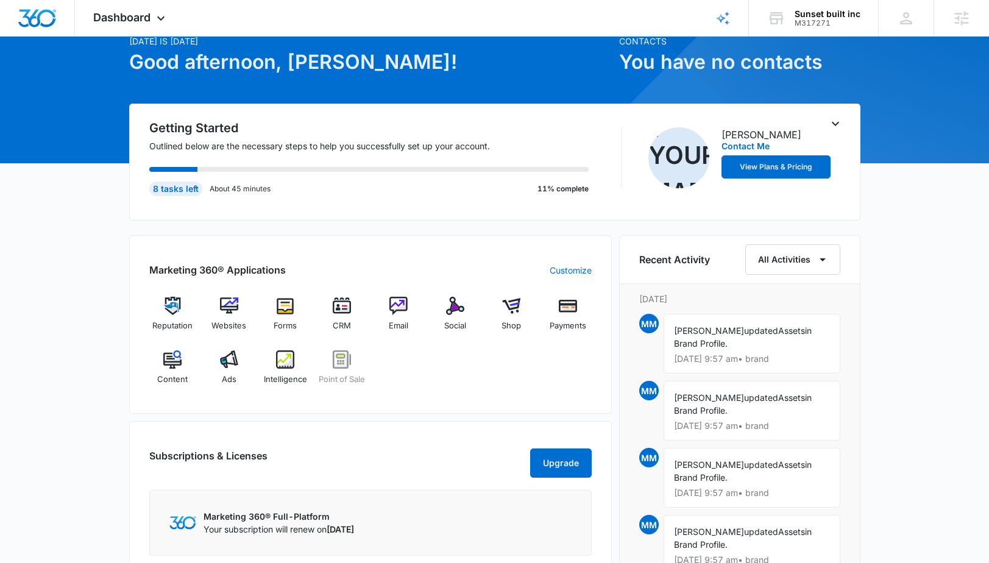
scroll to position [57, 0]
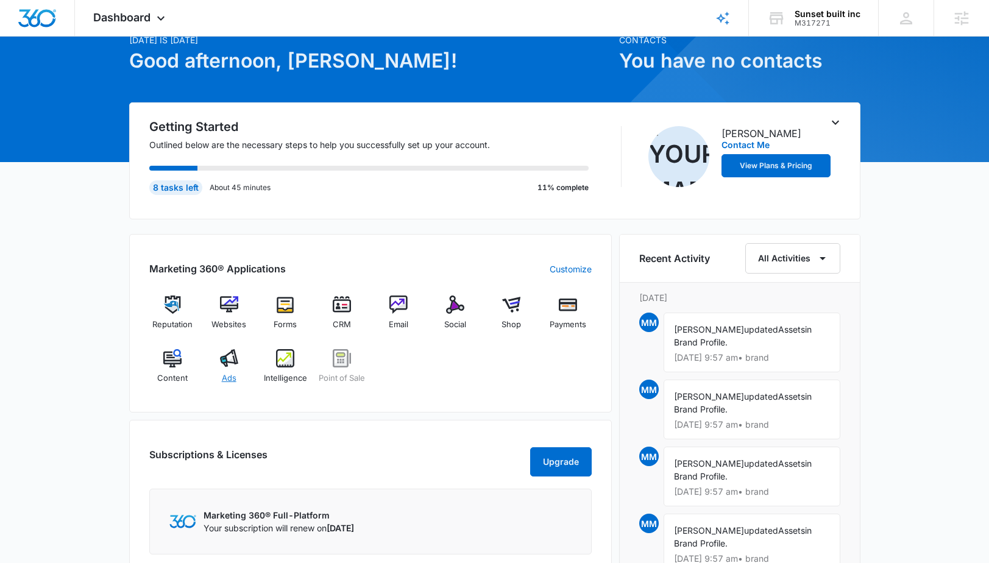
click at [231, 361] on img at bounding box center [229, 358] width 18 height 18
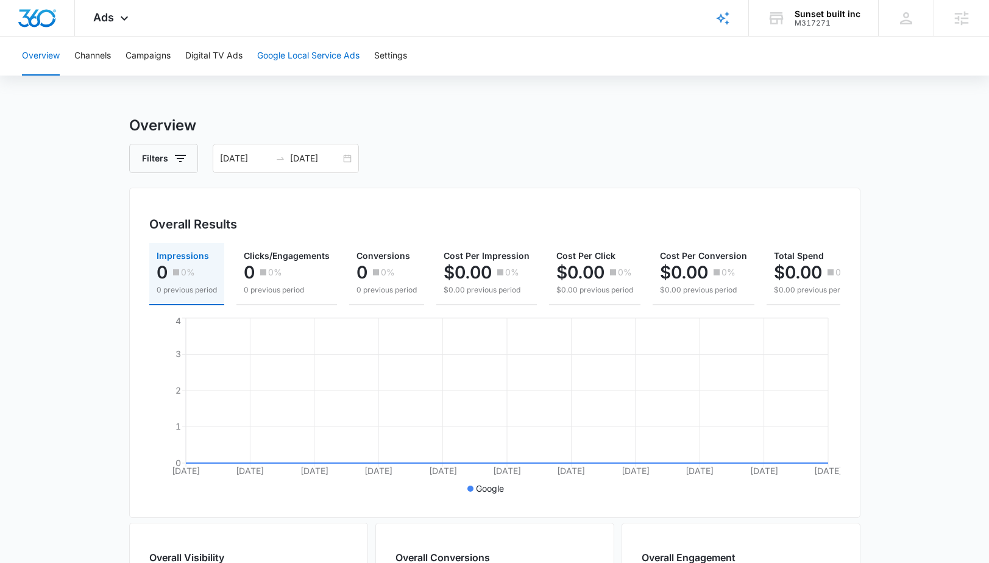
click at [284, 59] on button "Google Local Service Ads" at bounding box center [308, 56] width 102 height 39
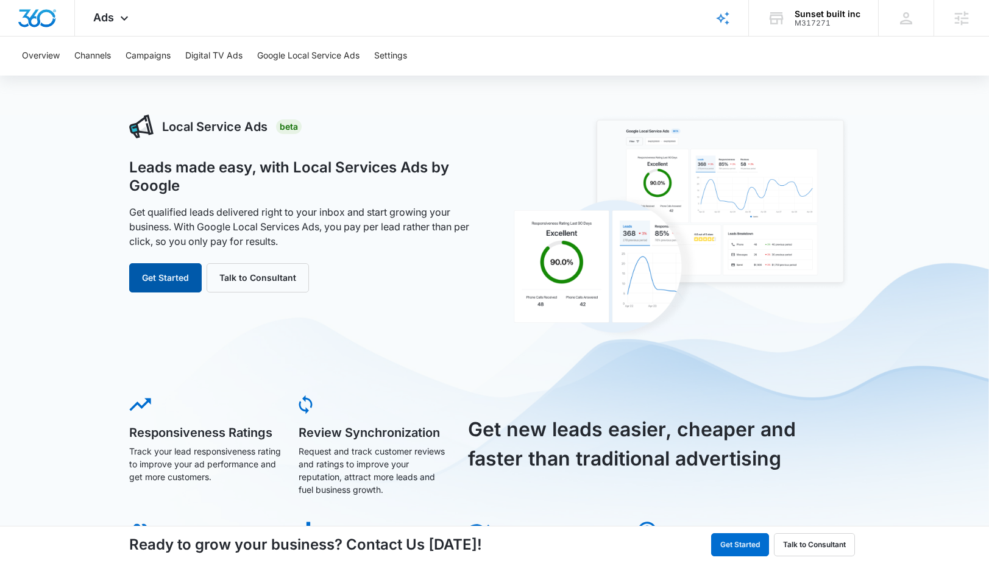
click at [171, 280] on button "Get Started" at bounding box center [165, 277] width 73 height 29
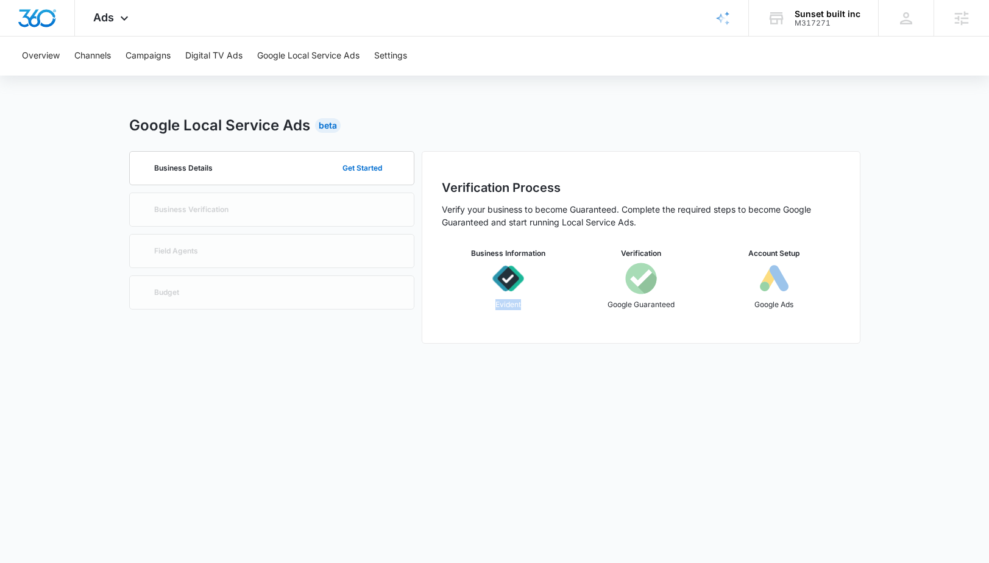
drag, startPoint x: 527, startPoint y: 310, endPoint x: 488, endPoint y: 302, distance: 40.5
click at [488, 302] on div "Business Information Evident" at bounding box center [508, 283] width 133 height 71
click at [358, 168] on button "Get Started" at bounding box center [362, 168] width 64 height 29
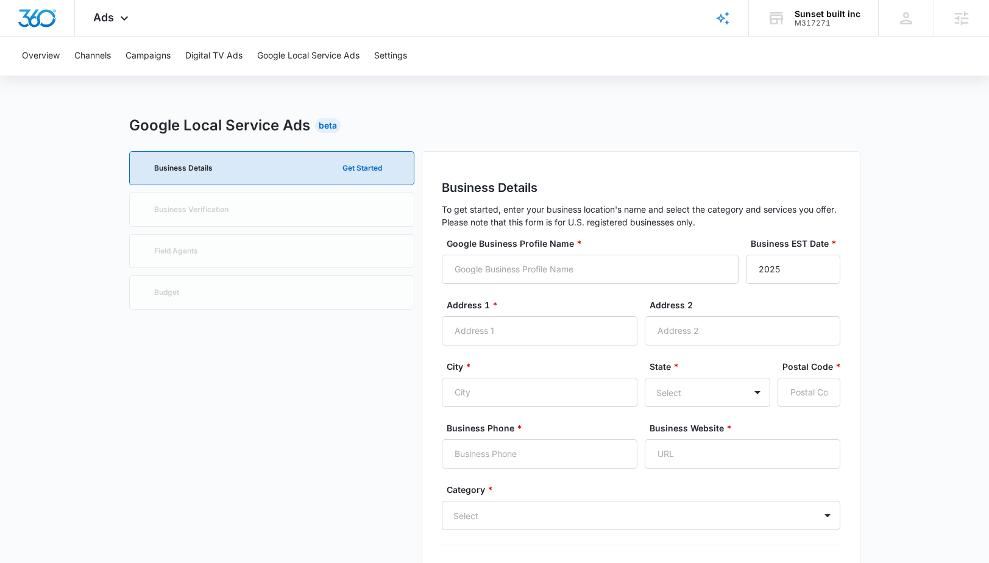
click at [225, 213] on div "Business Details Get Started Business Verification Field Agents Budget" at bounding box center [271, 552] width 285 height 803
click at [188, 208] on div "Business Details Get Started Business Verification Field Agents Budget" at bounding box center [271, 552] width 285 height 803
click at [180, 205] on div "Business Details Get Started Business Verification Field Agents Budget" at bounding box center [271, 552] width 285 height 803
click at [180, 246] on div "Business Details Get Started Business Verification Field Agents Budget" at bounding box center [271, 552] width 285 height 803
click at [101, 21] on span "Ads" at bounding box center [103, 17] width 21 height 13
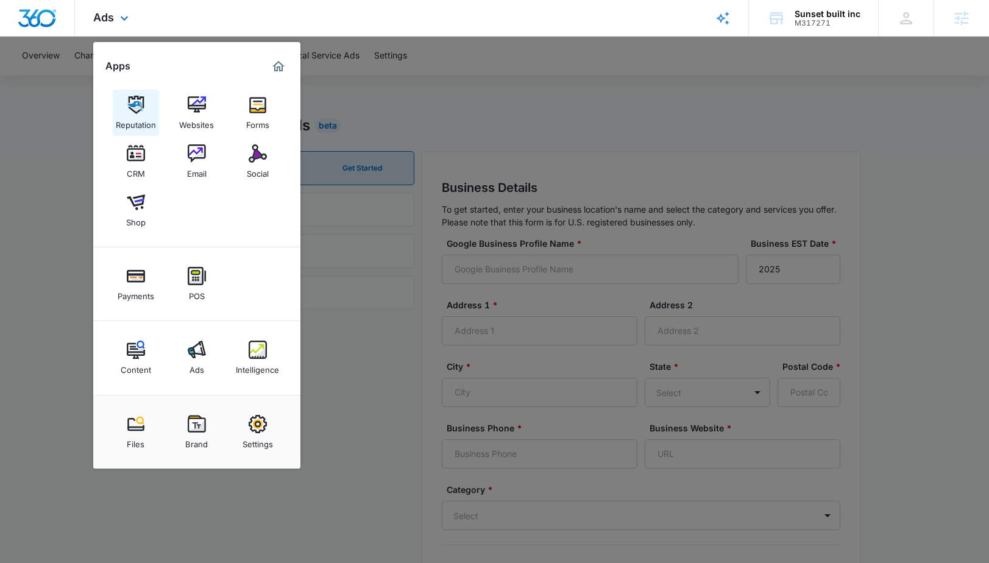
click at [144, 128] on div "Reputation" at bounding box center [136, 122] width 40 height 16
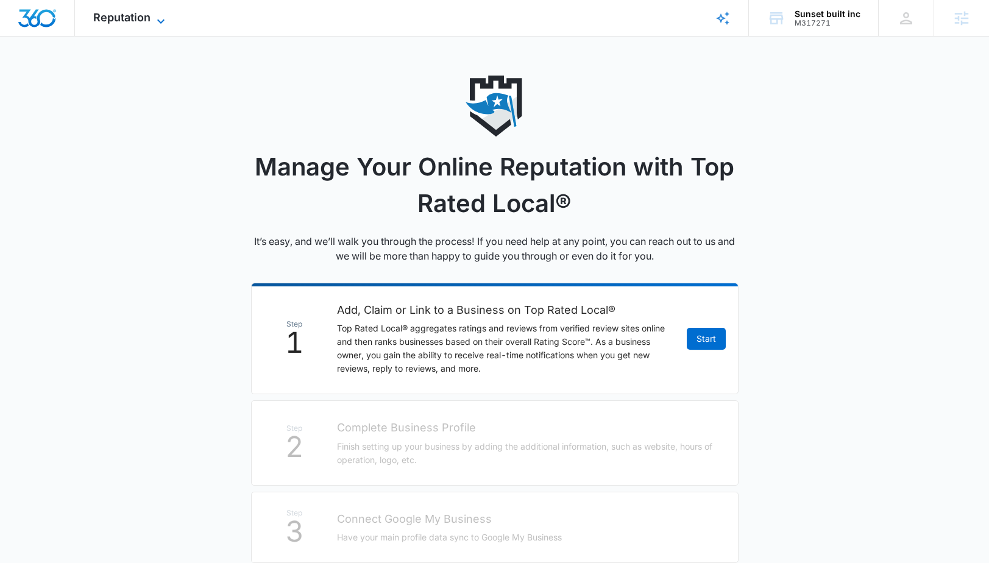
click at [111, 18] on span "Reputation" at bounding box center [121, 17] width 57 height 13
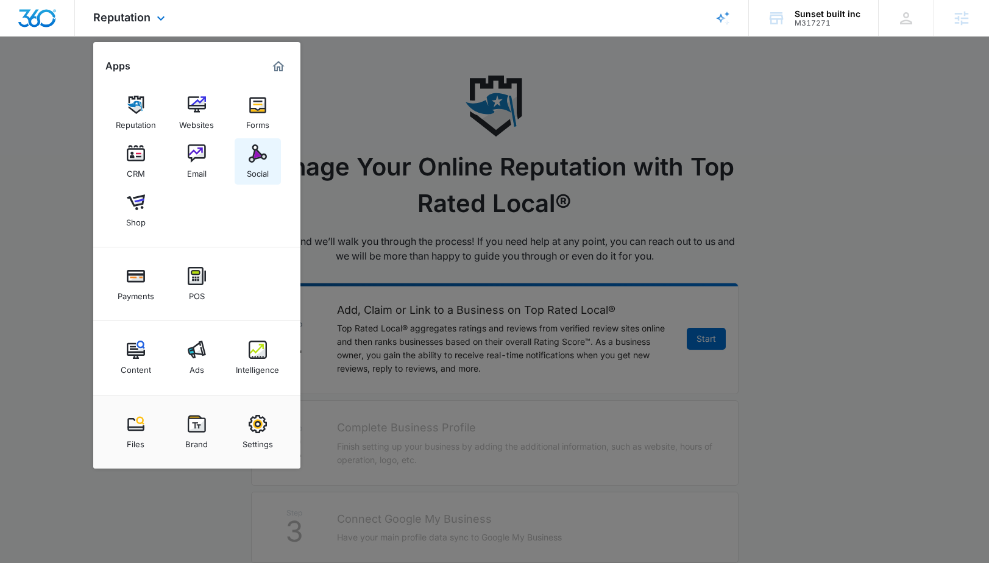
click at [247, 172] on div "Social" at bounding box center [258, 171] width 22 height 16
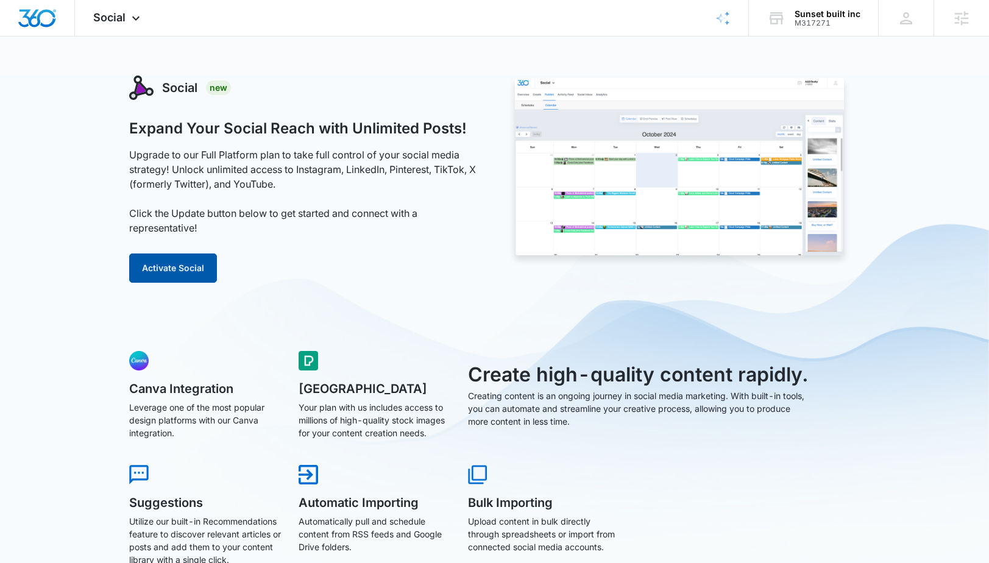
click at [207, 264] on button "Activate Social" at bounding box center [173, 268] width 88 height 29
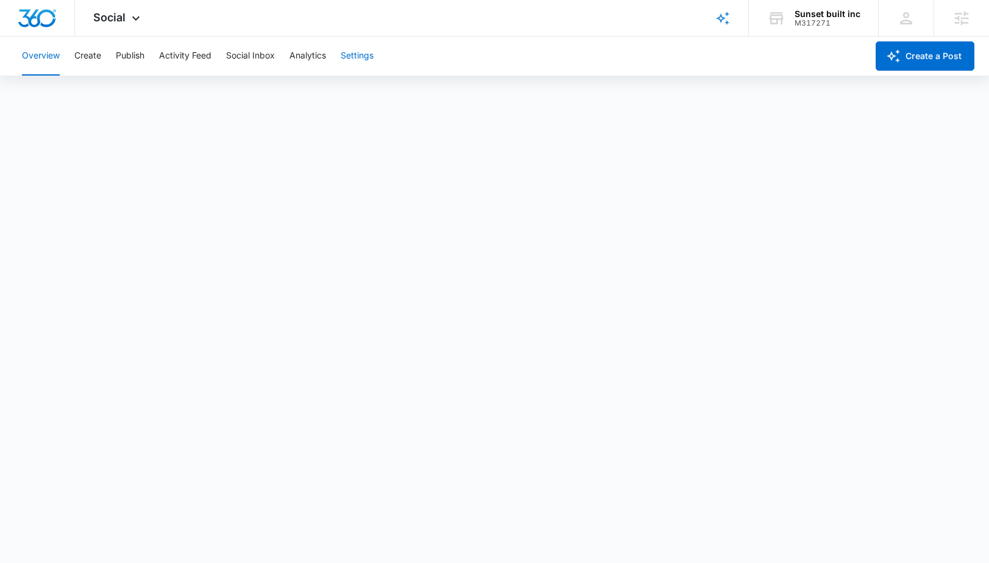
click at [358, 57] on button "Settings" at bounding box center [357, 56] width 33 height 39
click at [112, 17] on span "Social" at bounding box center [109, 17] width 32 height 13
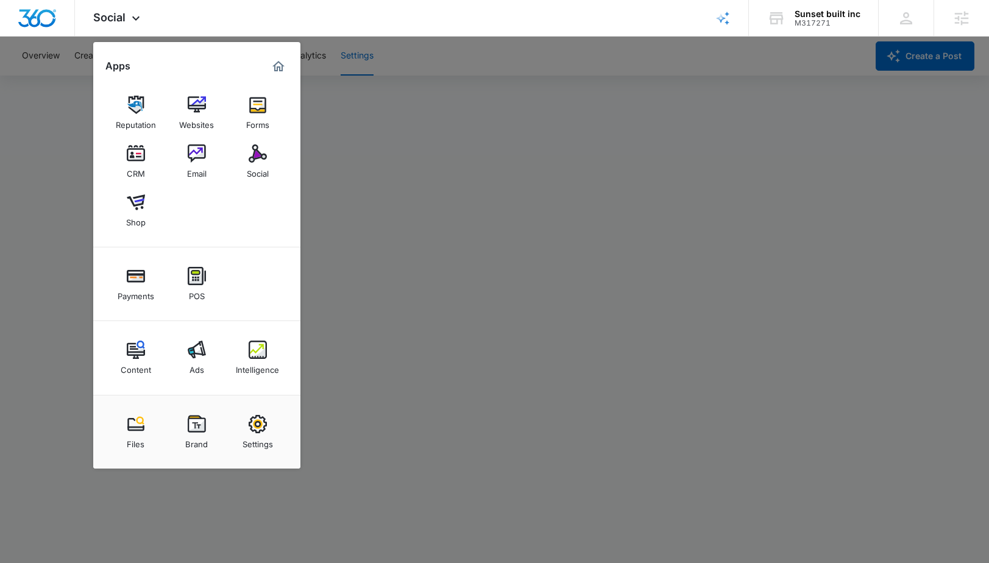
click at [628, 97] on div at bounding box center [494, 281] width 989 height 563
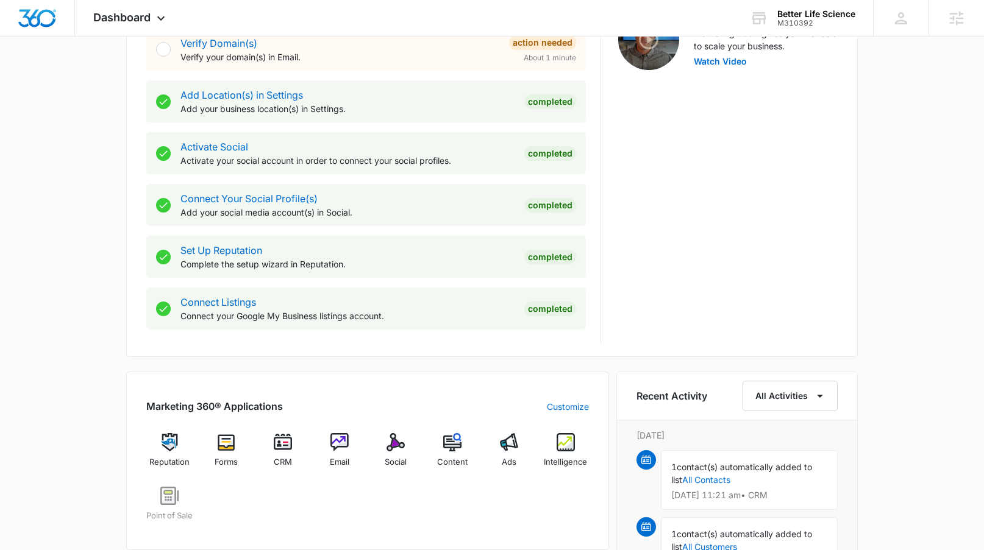
scroll to position [619, 0]
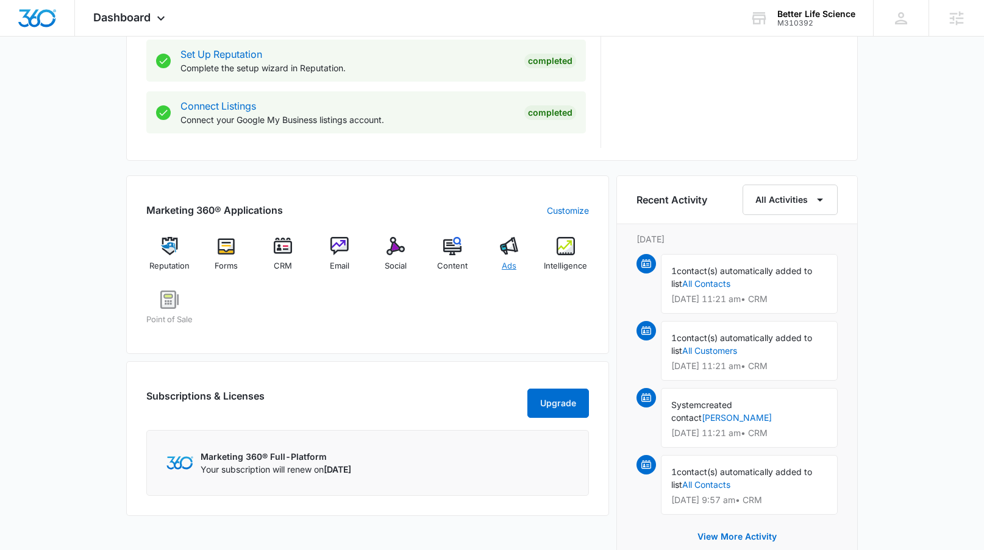
click at [512, 244] on img at bounding box center [509, 246] width 18 height 18
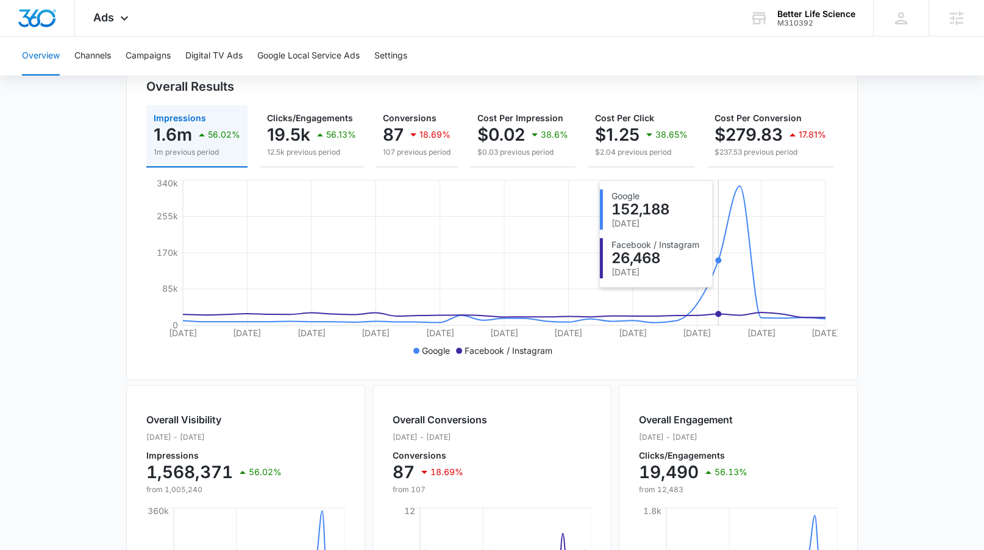
scroll to position [175, 0]
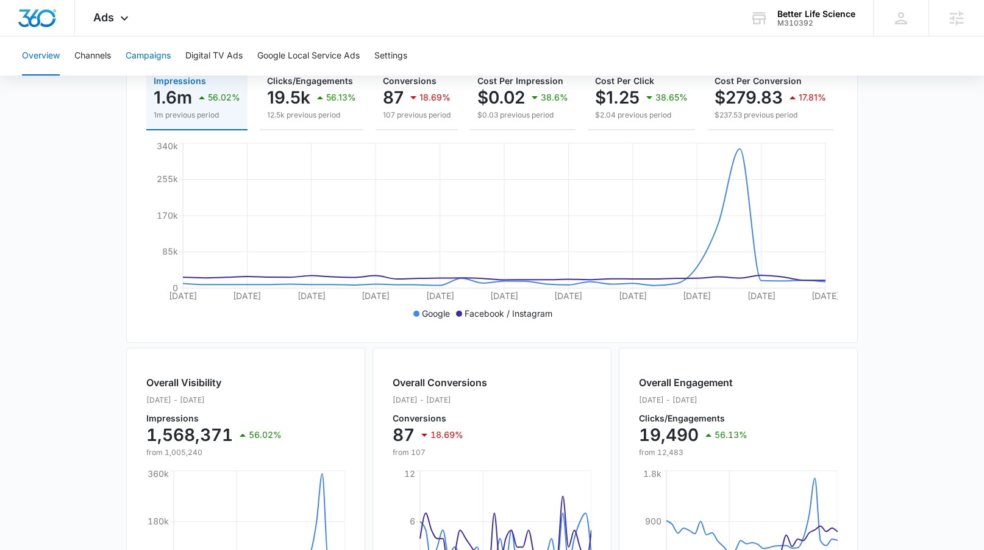
click at [162, 57] on button "Campaigns" at bounding box center [148, 56] width 45 height 39
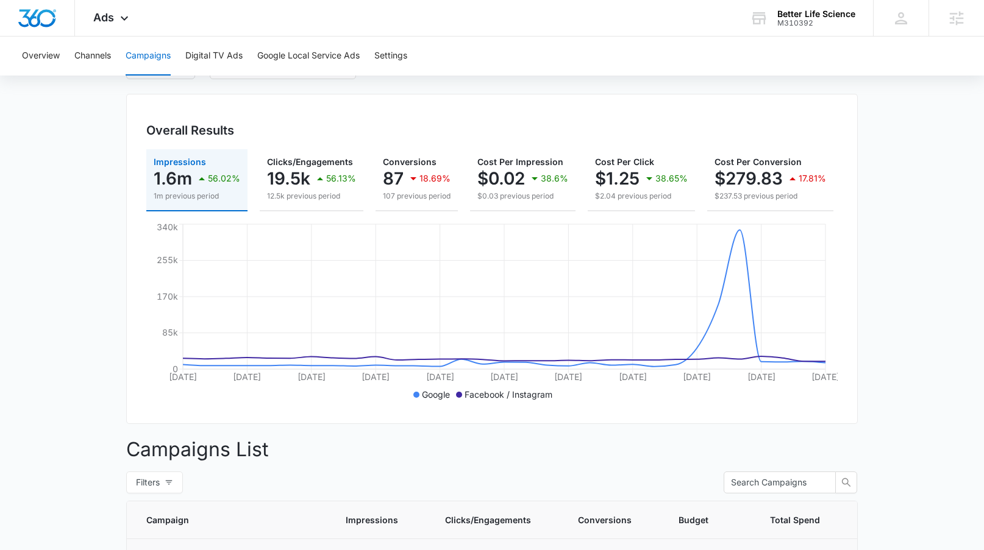
scroll to position [32, 0]
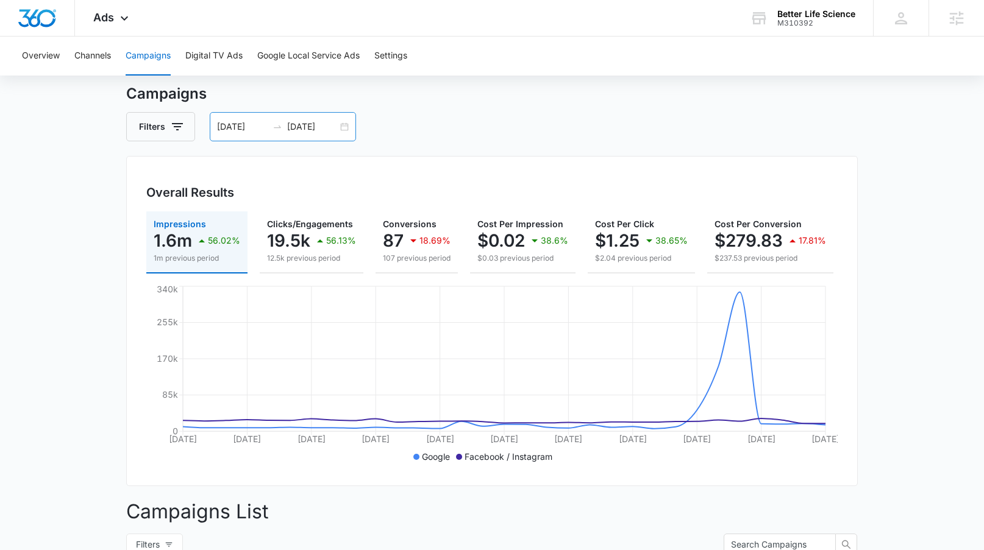
click at [332, 126] on input "[DATE]" at bounding box center [312, 126] width 51 height 13
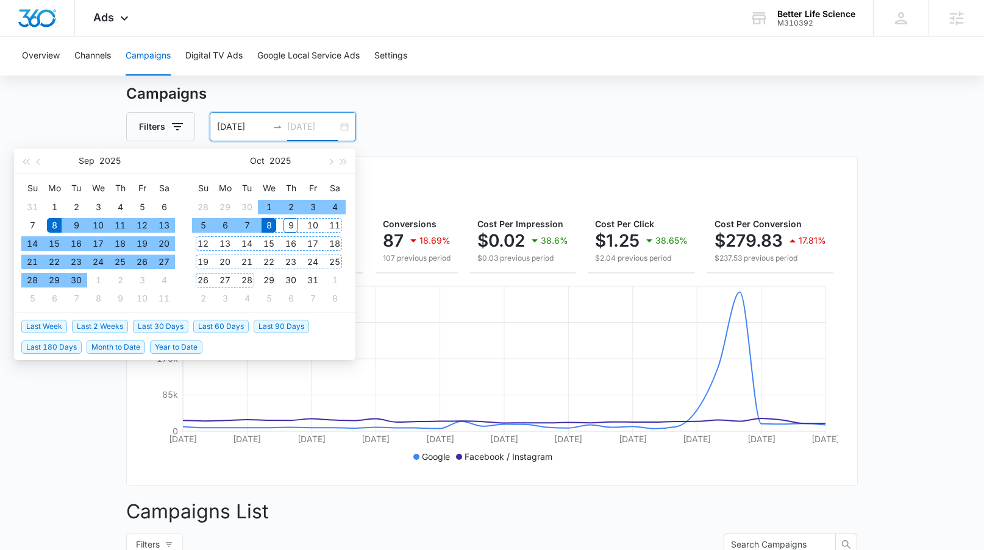
type input "[DATE]"
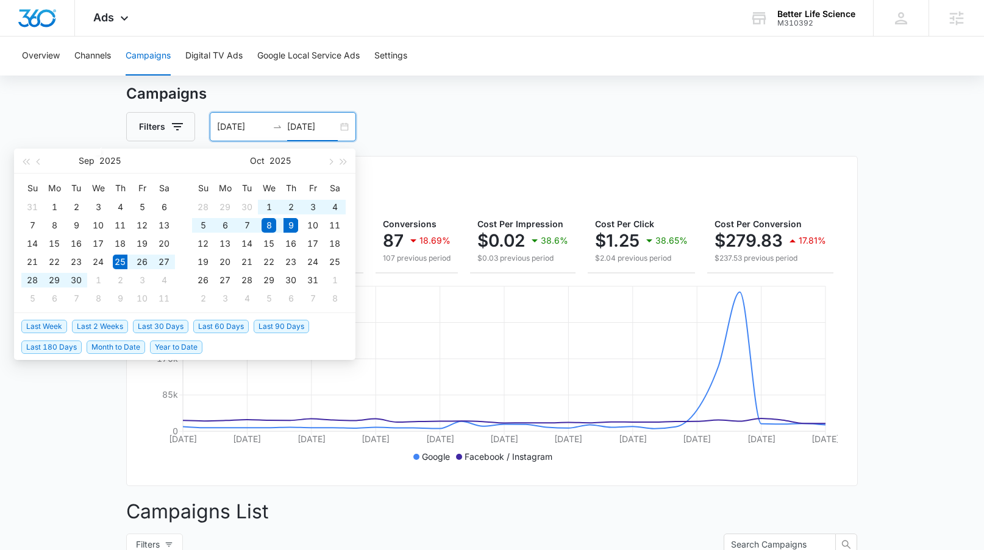
click at [115, 325] on span "Last 2 Weeks" at bounding box center [100, 326] width 56 height 13
type input "[DATE]"
